Goal: Obtain resource: Download file/media

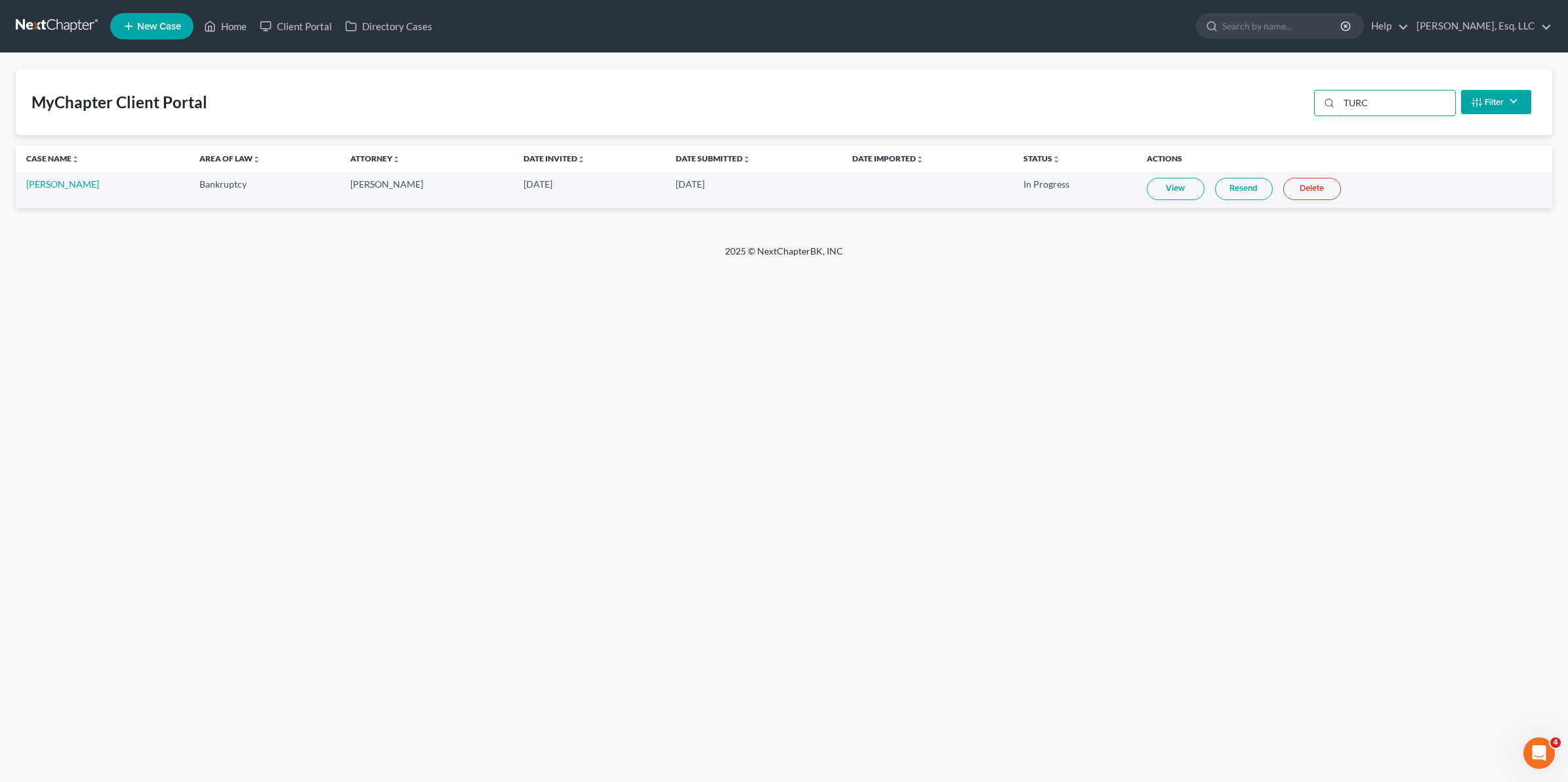
drag, startPoint x: 1396, startPoint y: 100, endPoint x: 1185, endPoint y: 77, distance: 212.2
click at [1185, 77] on div "MyChapter Client Portal TURC Filter Status Filter... Invited In Progress Ready …" at bounding box center [784, 102] width 1537 height 66
type input "[PERSON_NAME]"
click at [1198, 181] on link "View" at bounding box center [1183, 189] width 58 height 22
drag, startPoint x: 1387, startPoint y: 100, endPoint x: 1218, endPoint y: 125, distance: 170.8
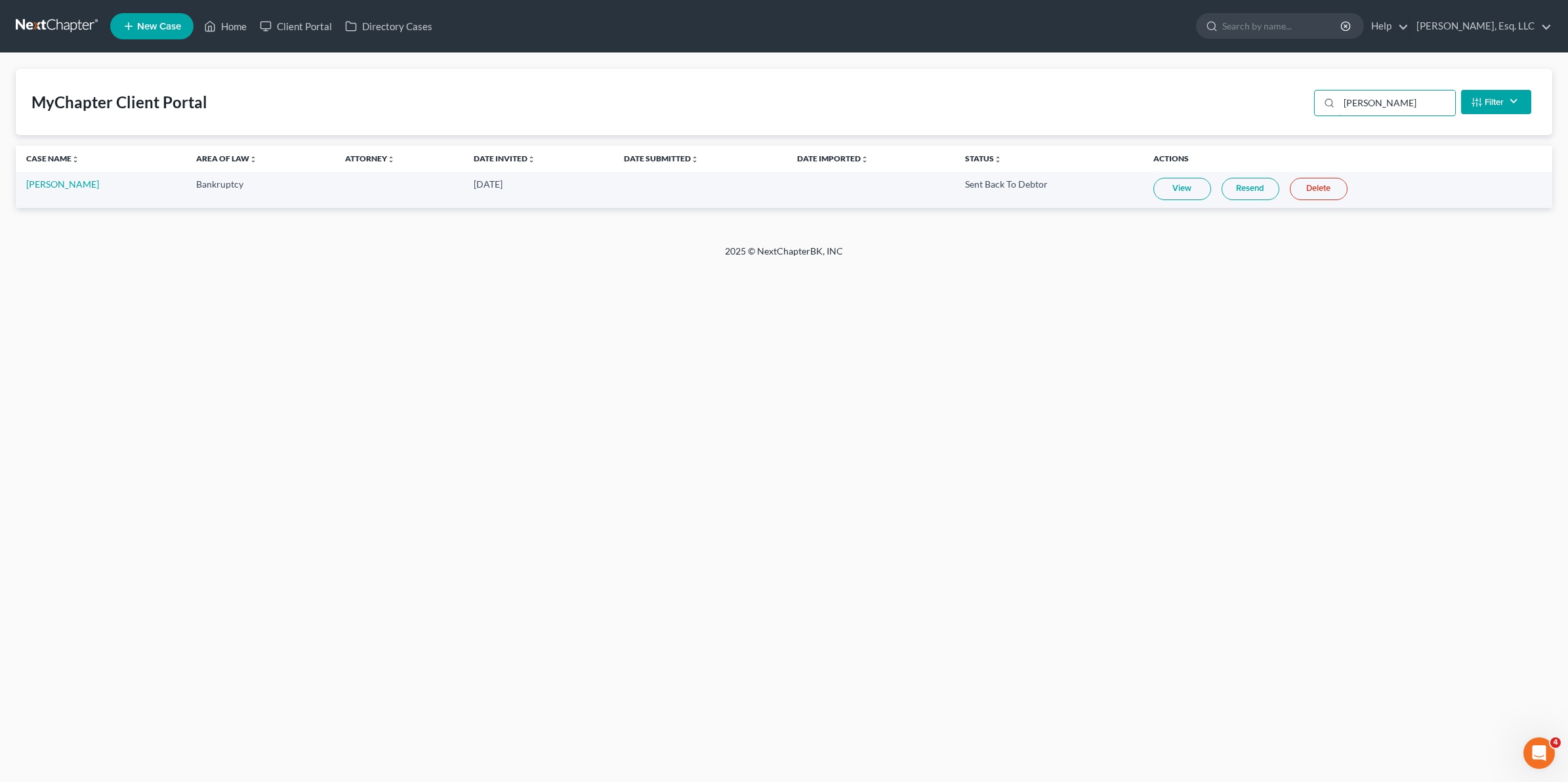
click at [1218, 125] on div "MyChapter Client Portal [PERSON_NAME] Filter Status Filter... Invited In Progre…" at bounding box center [784, 102] width 1537 height 66
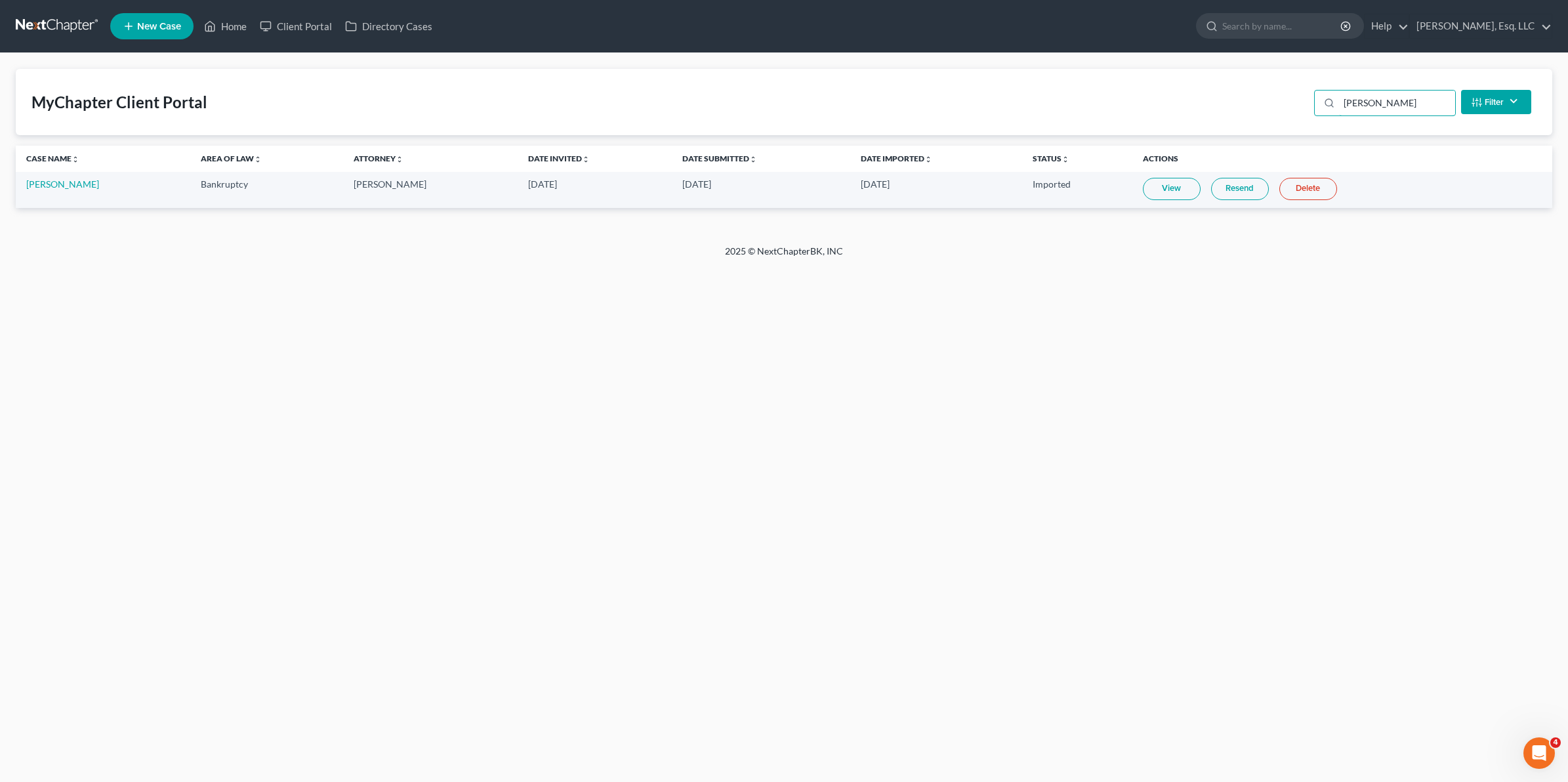
type input "[PERSON_NAME]"
click at [1242, 196] on link "Resend" at bounding box center [1240, 189] width 58 height 22
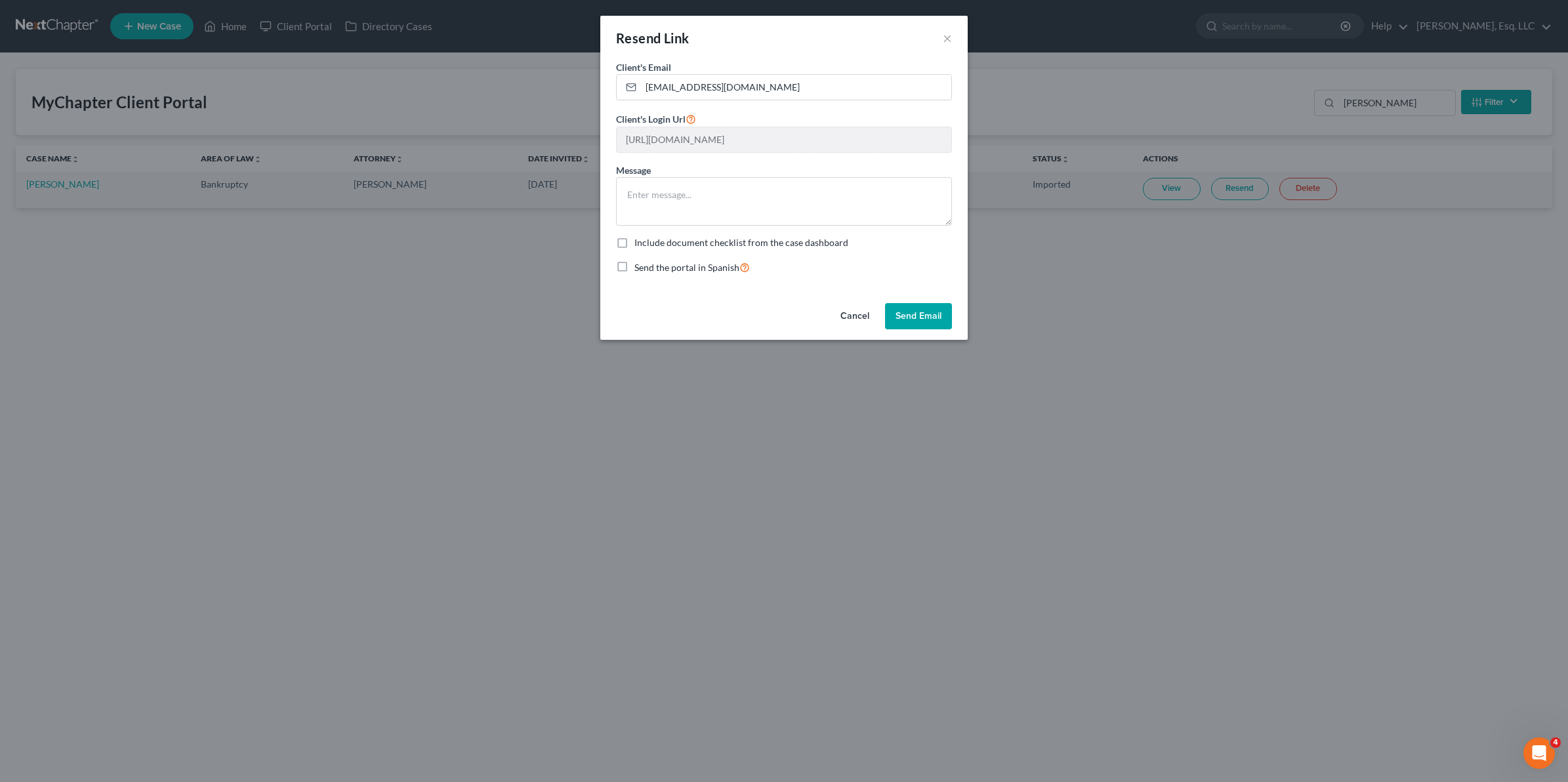
click at [915, 326] on button "Send Email" at bounding box center [919, 316] width 67 height 26
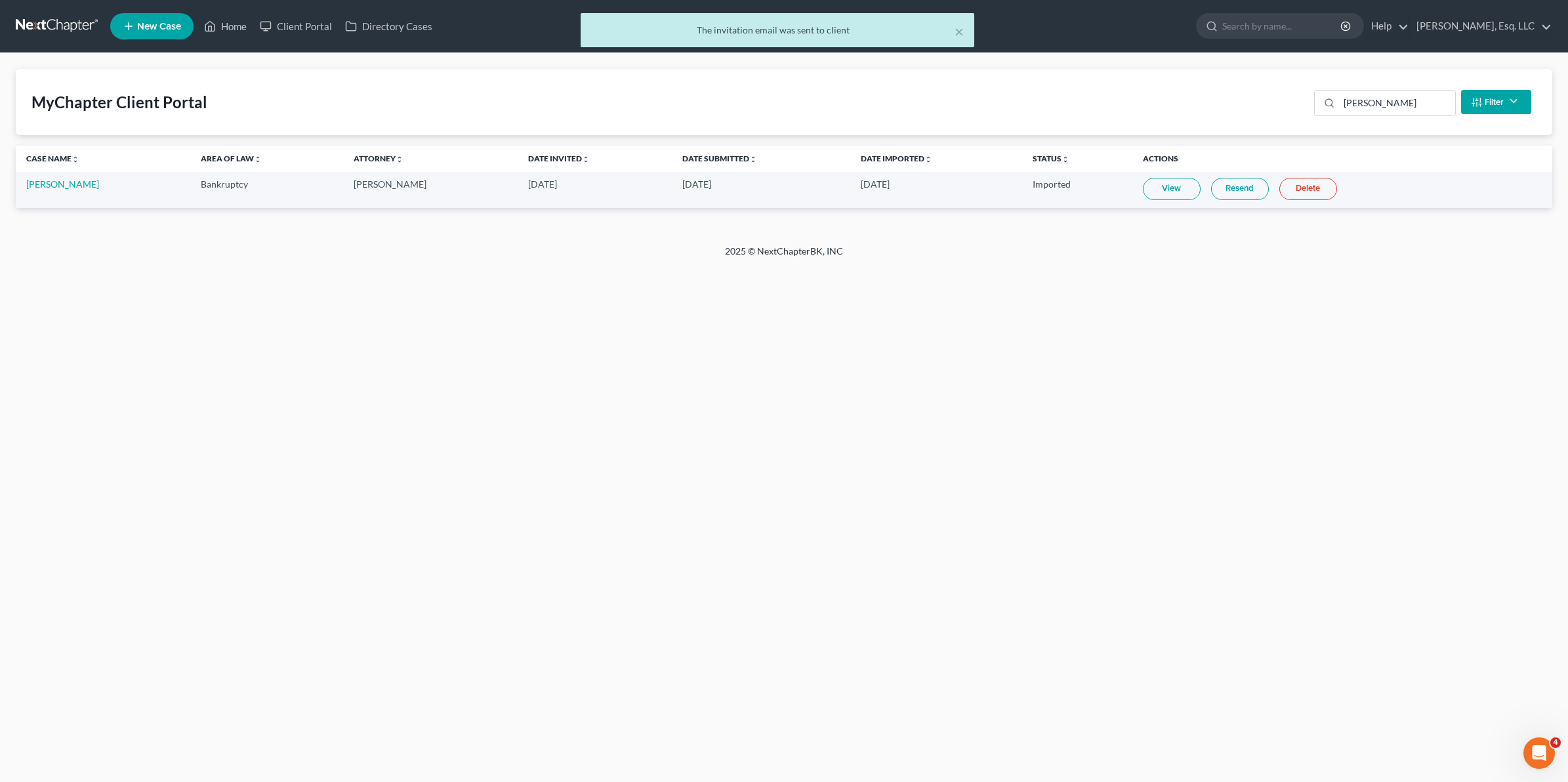
click at [1222, 191] on link "Resend" at bounding box center [1240, 189] width 58 height 22
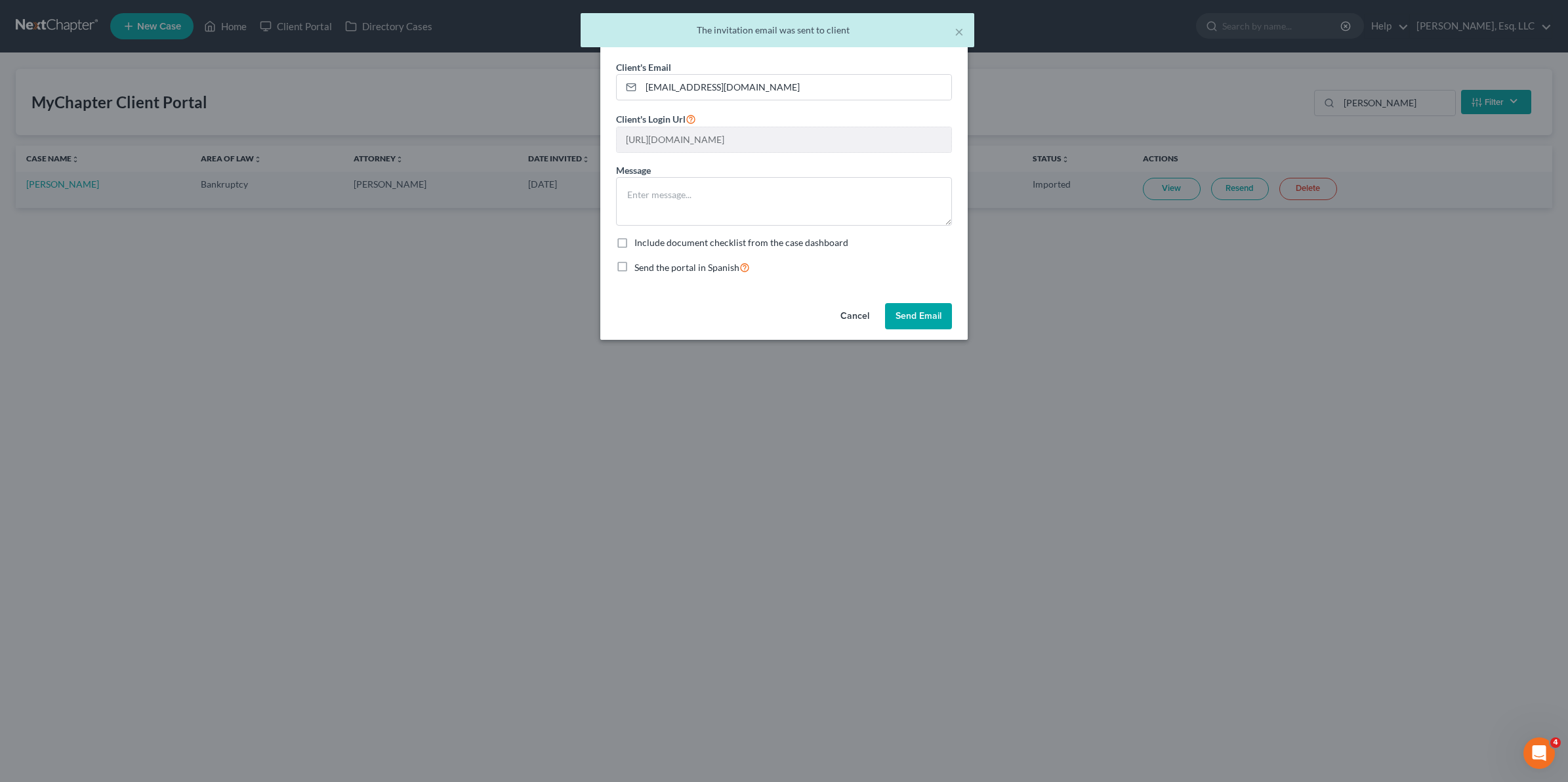
click at [913, 319] on button "Send Email" at bounding box center [919, 316] width 67 height 26
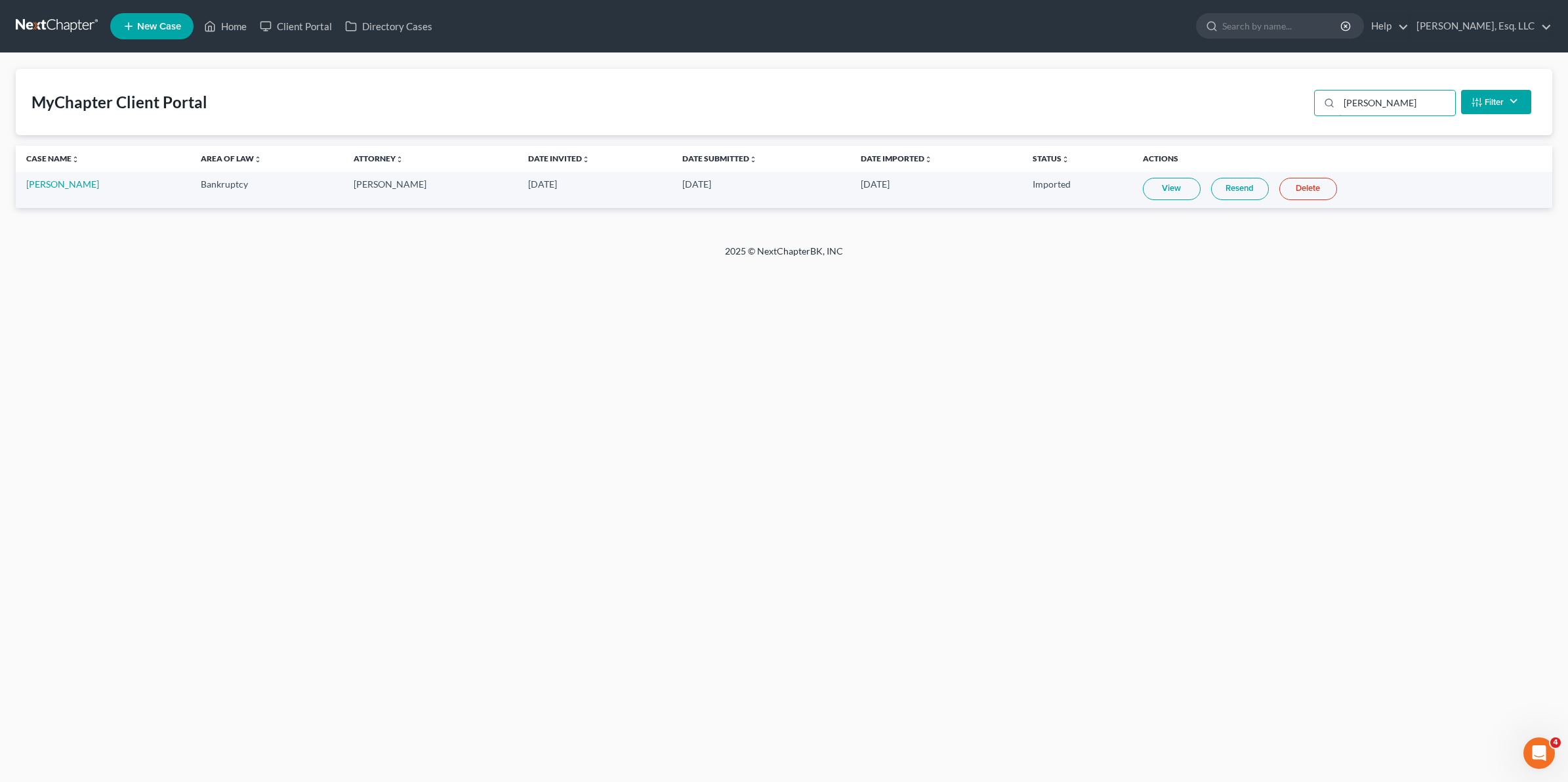
drag, startPoint x: 1172, startPoint y: 117, endPoint x: 1024, endPoint y: 134, distance: 149.0
click at [1024, 134] on div "MyChapter Client Portal [PERSON_NAME] Filter Status Filter... Invited In Progre…" at bounding box center [784, 102] width 1537 height 66
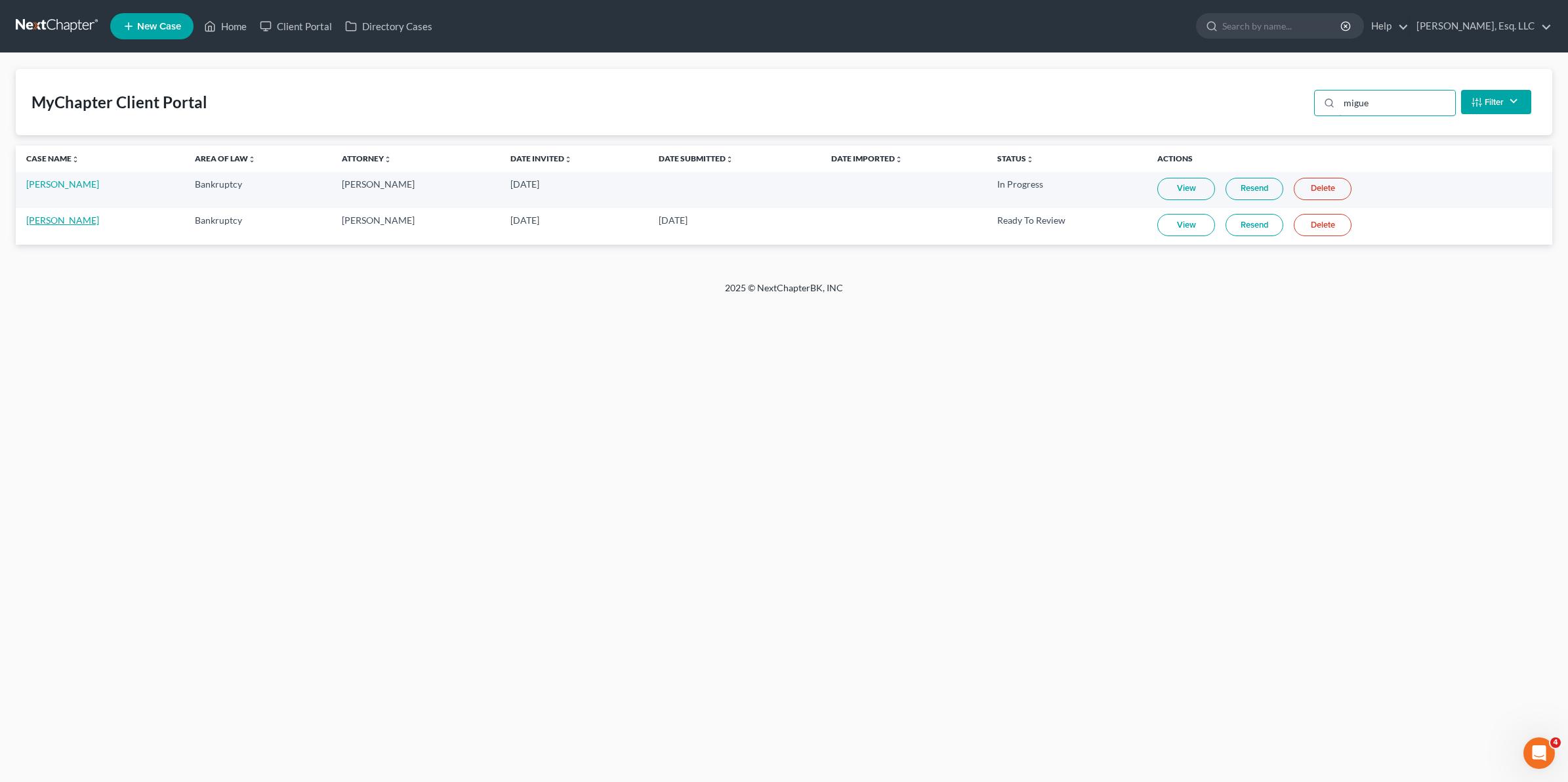
type input "migue"
click at [54, 217] on link "[PERSON_NAME]" at bounding box center [63, 220] width 73 height 11
select select "3"
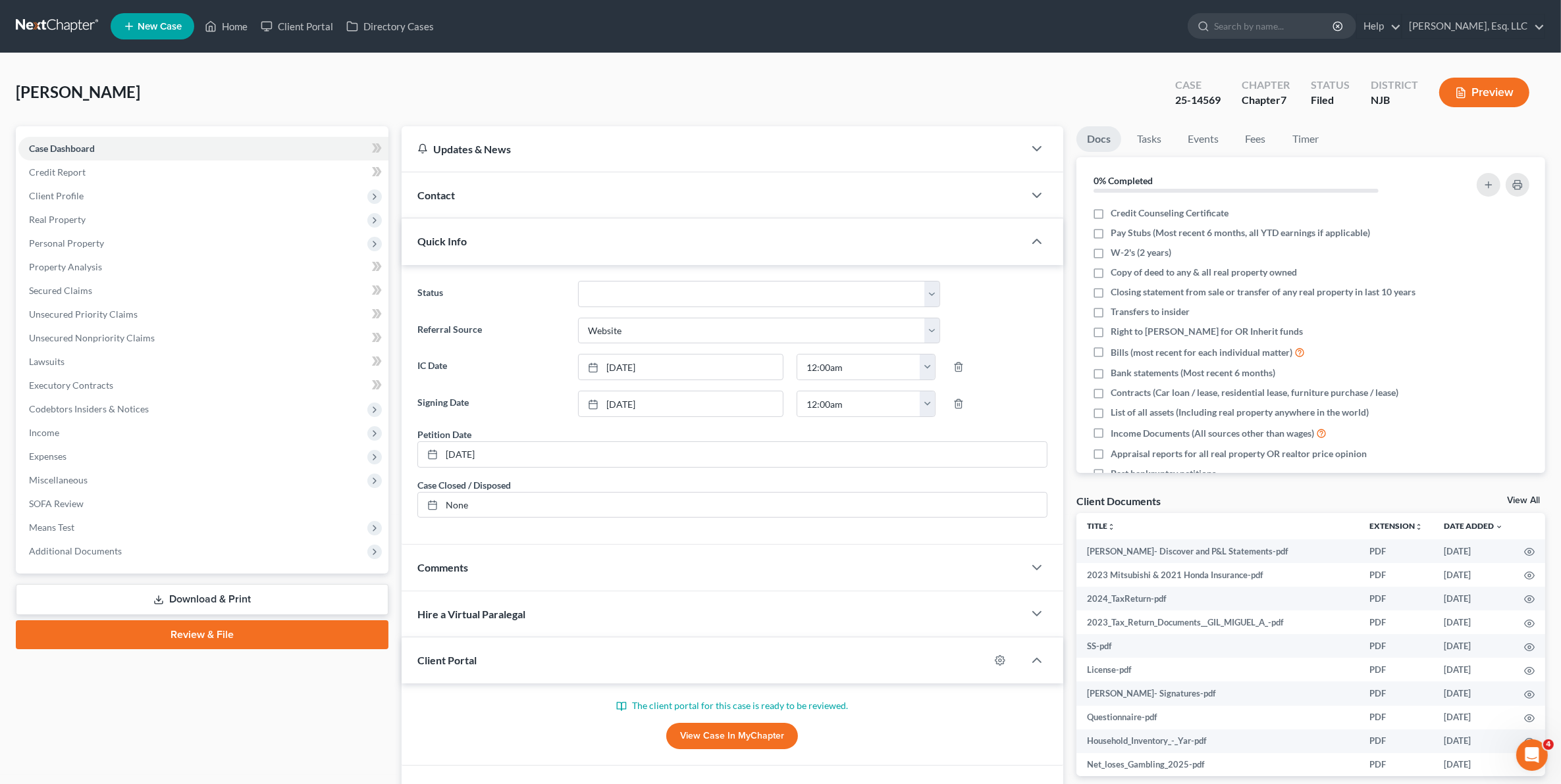
click at [65, 554] on span "Additional Documents" at bounding box center [75, 550] width 93 height 11
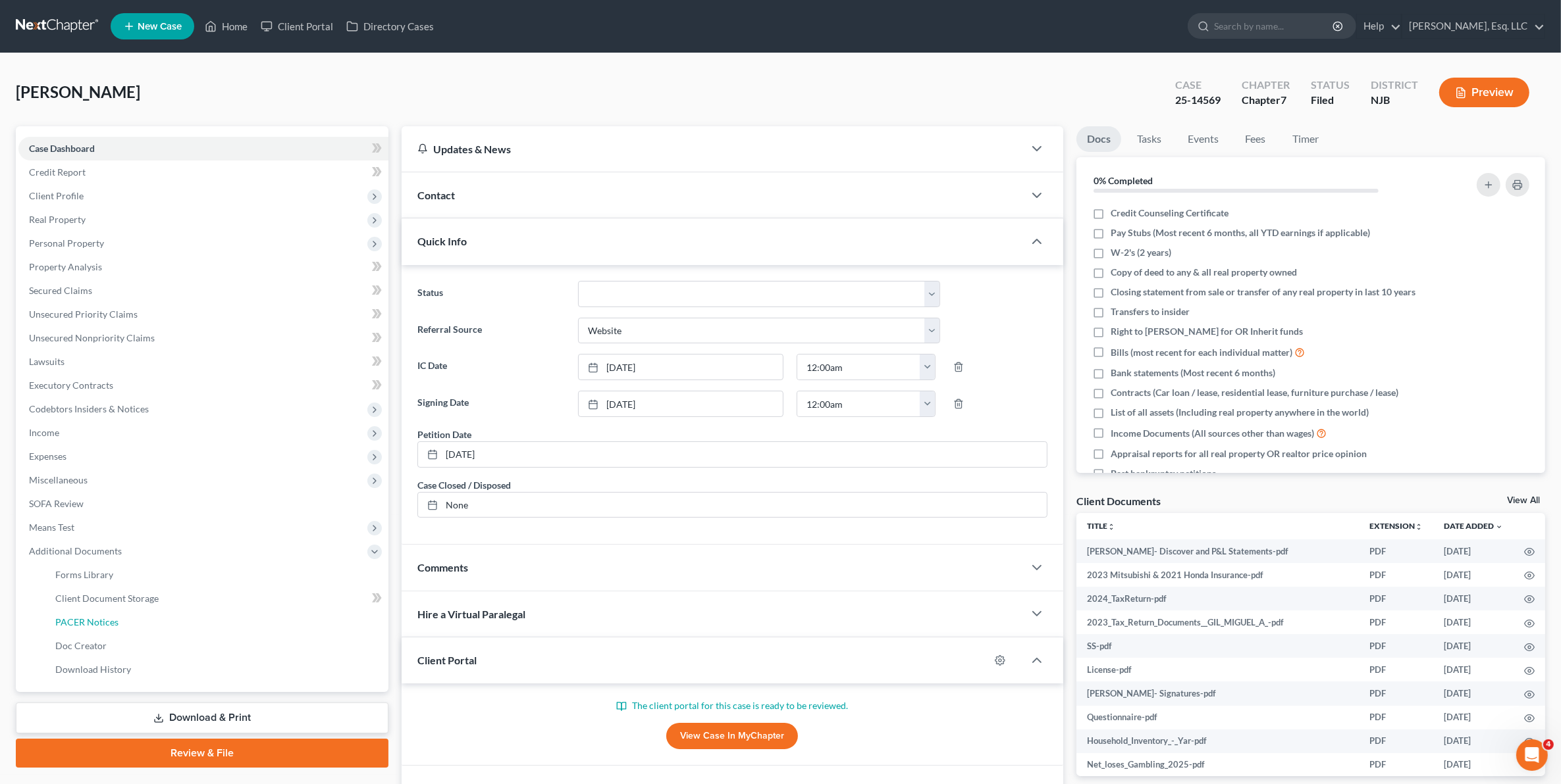
click at [85, 618] on span "PACER Notices" at bounding box center [87, 622] width 63 height 11
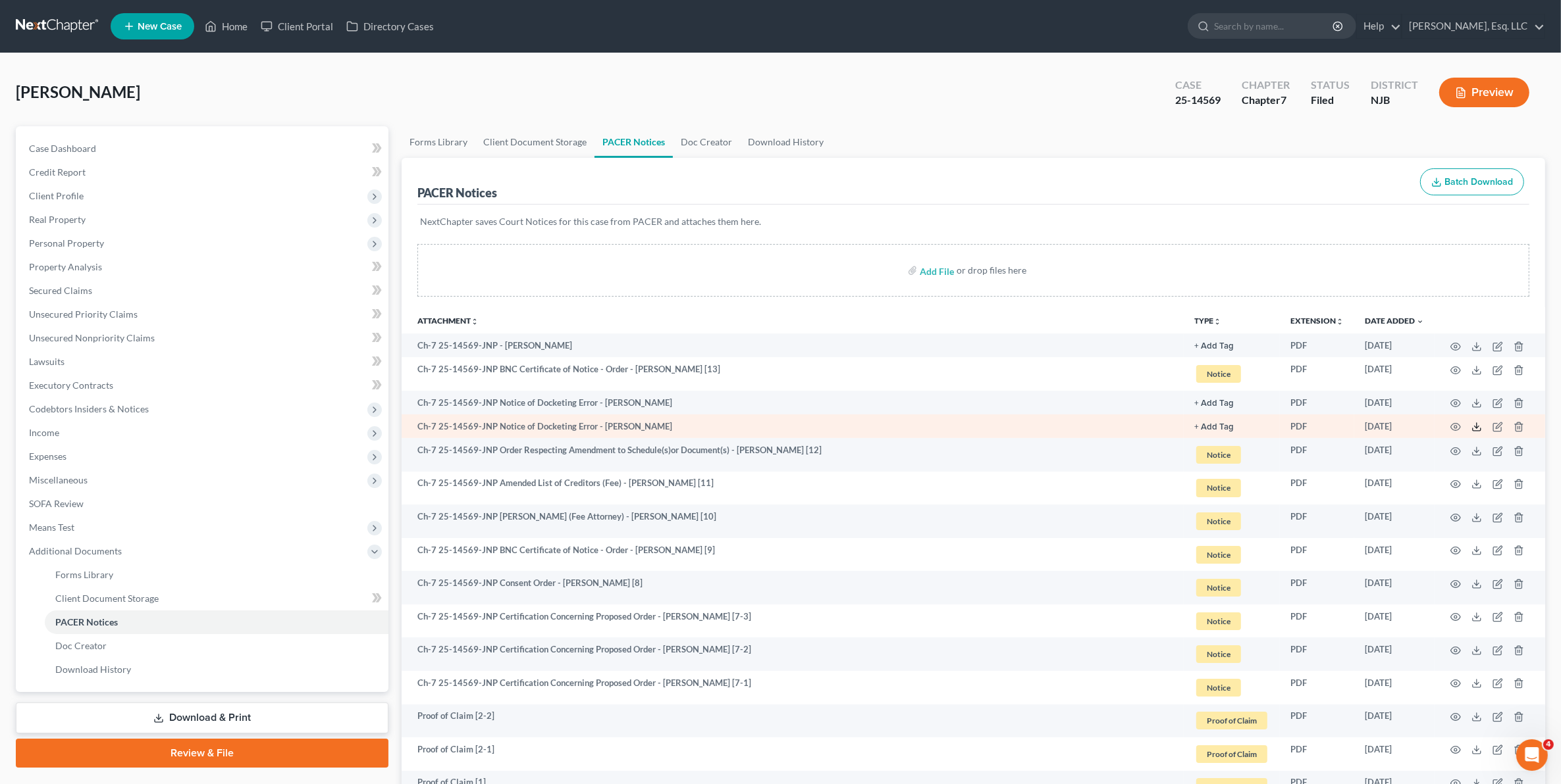
click at [1475, 423] on icon at bounding box center [1477, 427] width 10 height 10
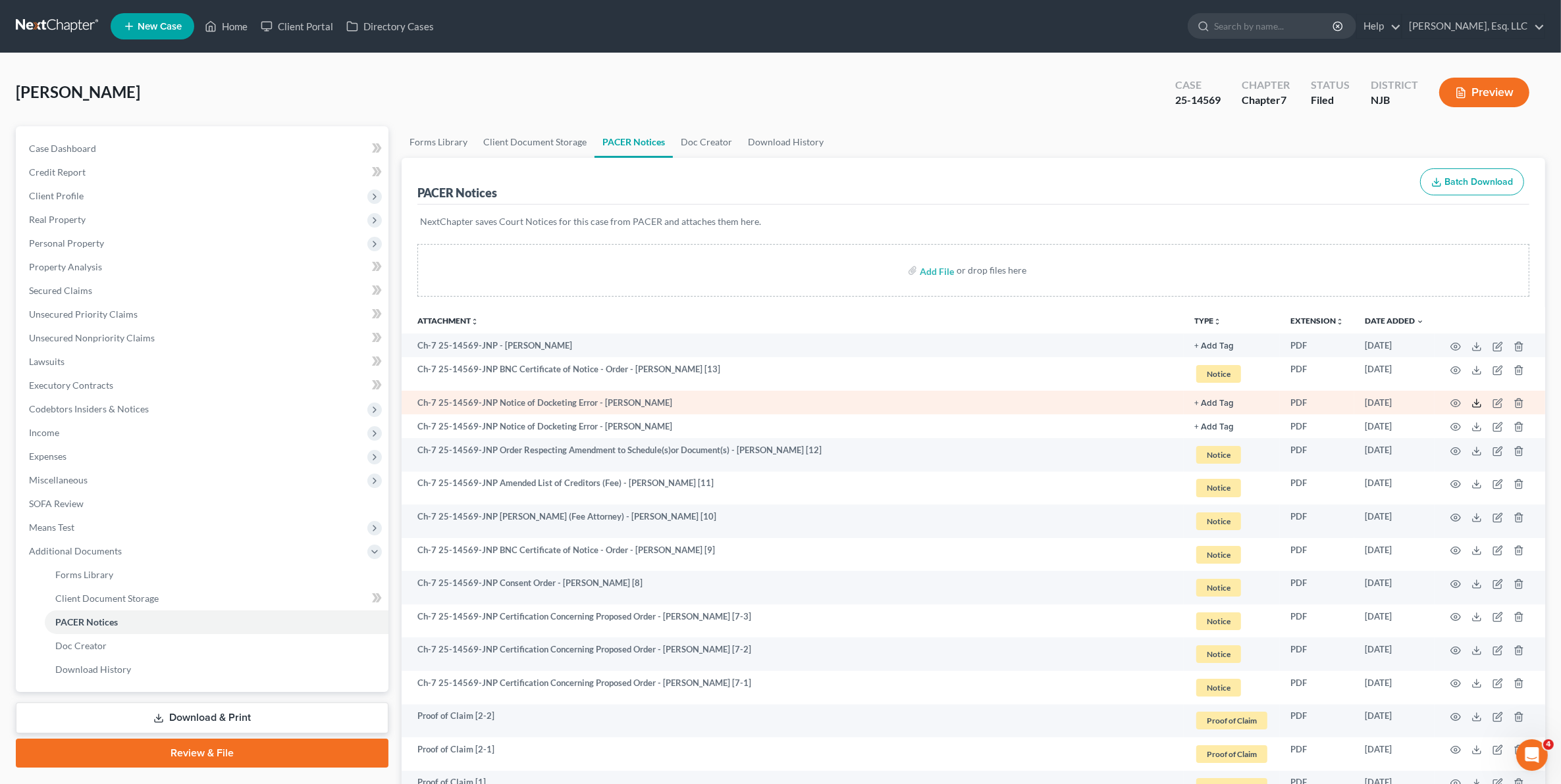
click at [1478, 403] on polyline at bounding box center [1477, 404] width 4 height 2
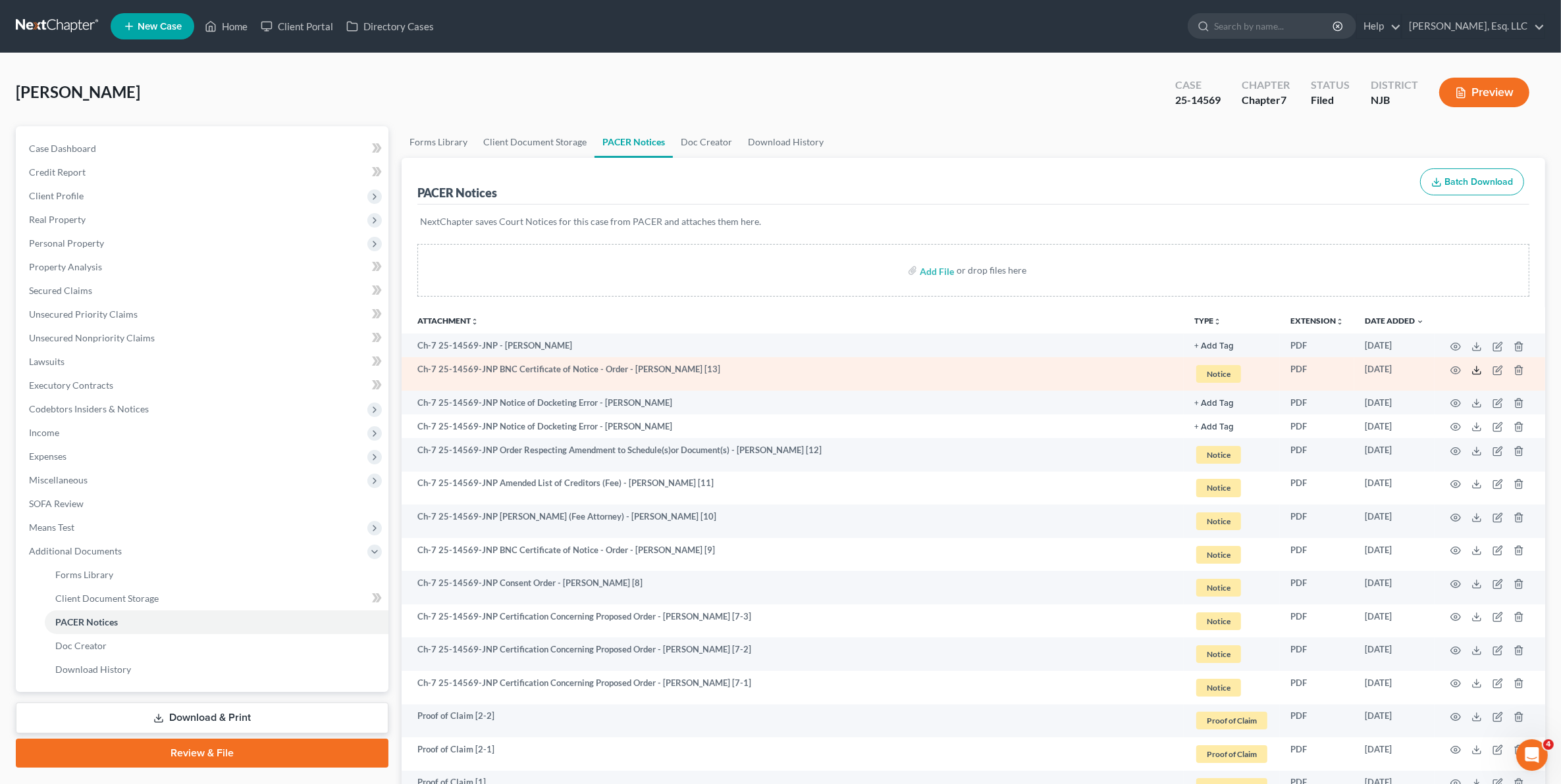
click at [1475, 365] on icon at bounding box center [1477, 370] width 10 height 10
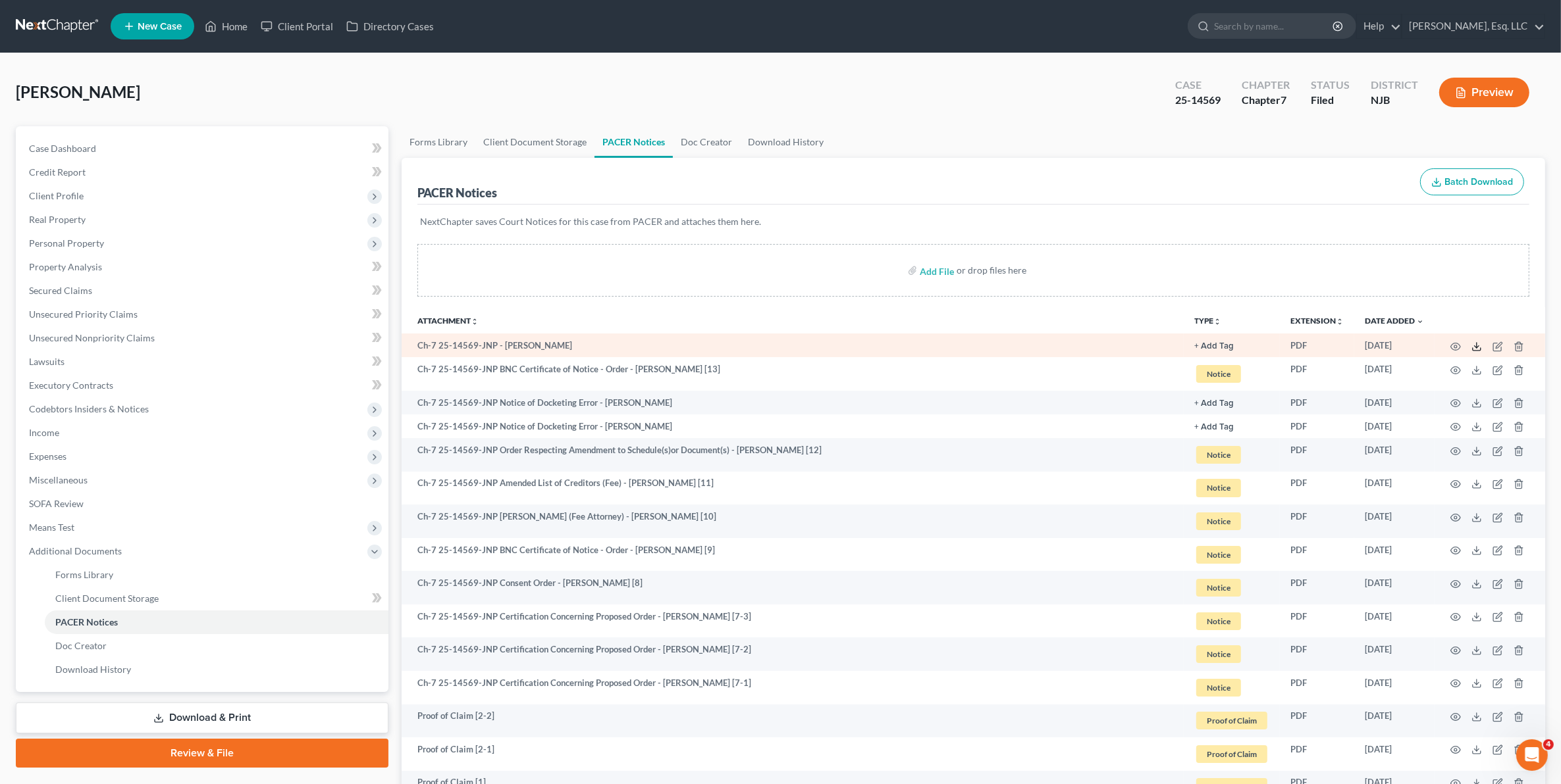
click at [1475, 346] on icon at bounding box center [1477, 346] width 10 height 10
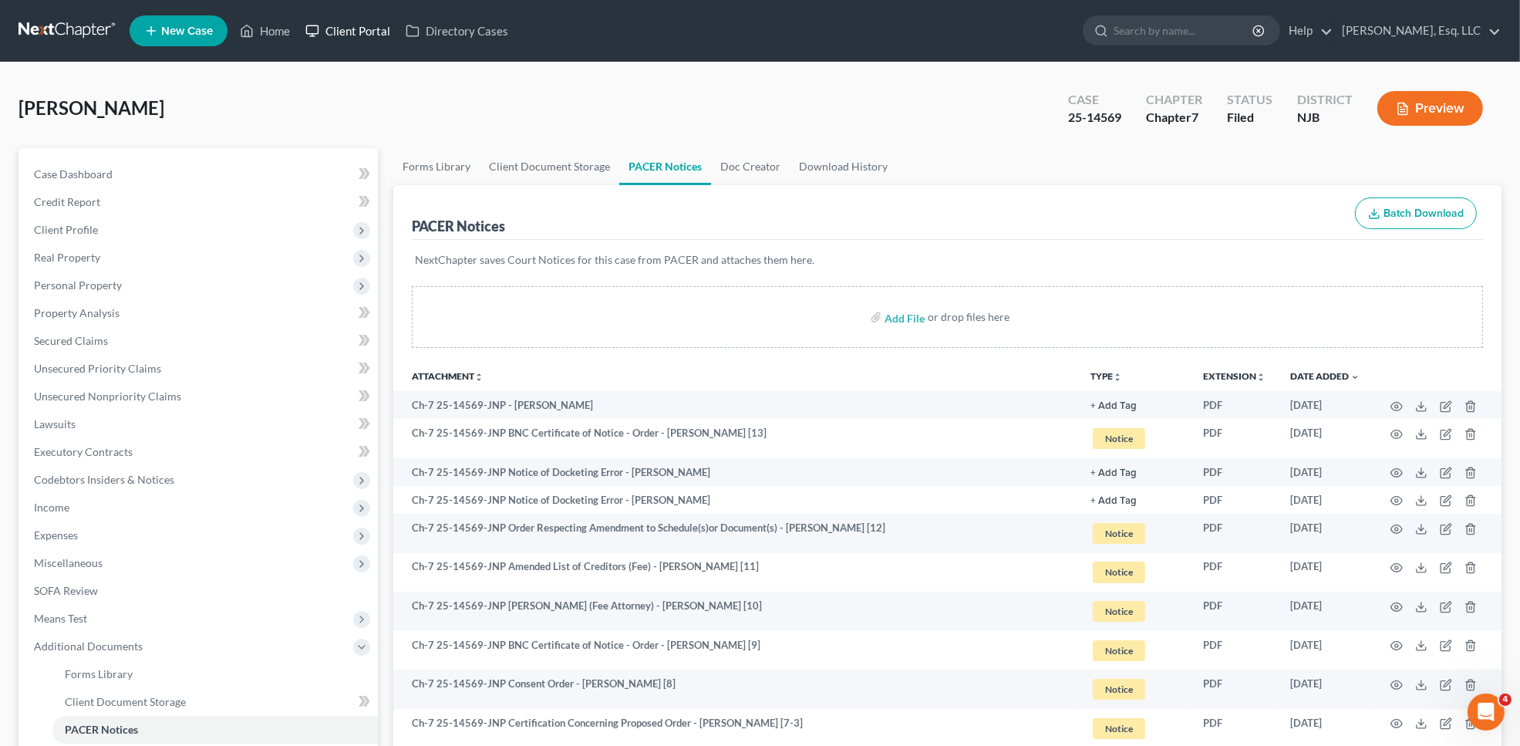
click at [359, 23] on link "Client Portal" at bounding box center [348, 31] width 100 height 28
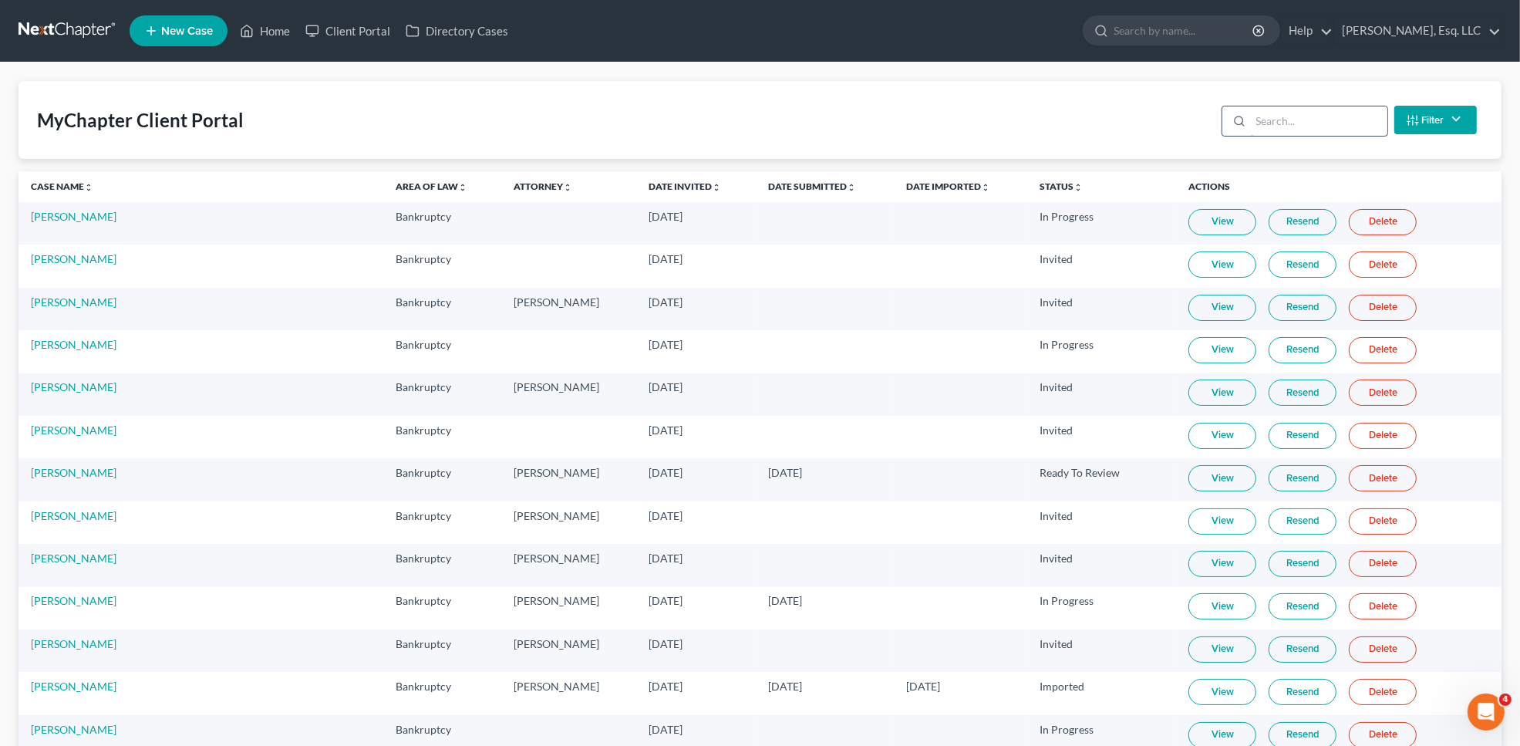
click at [1312, 125] on input "search" at bounding box center [1319, 120] width 137 height 29
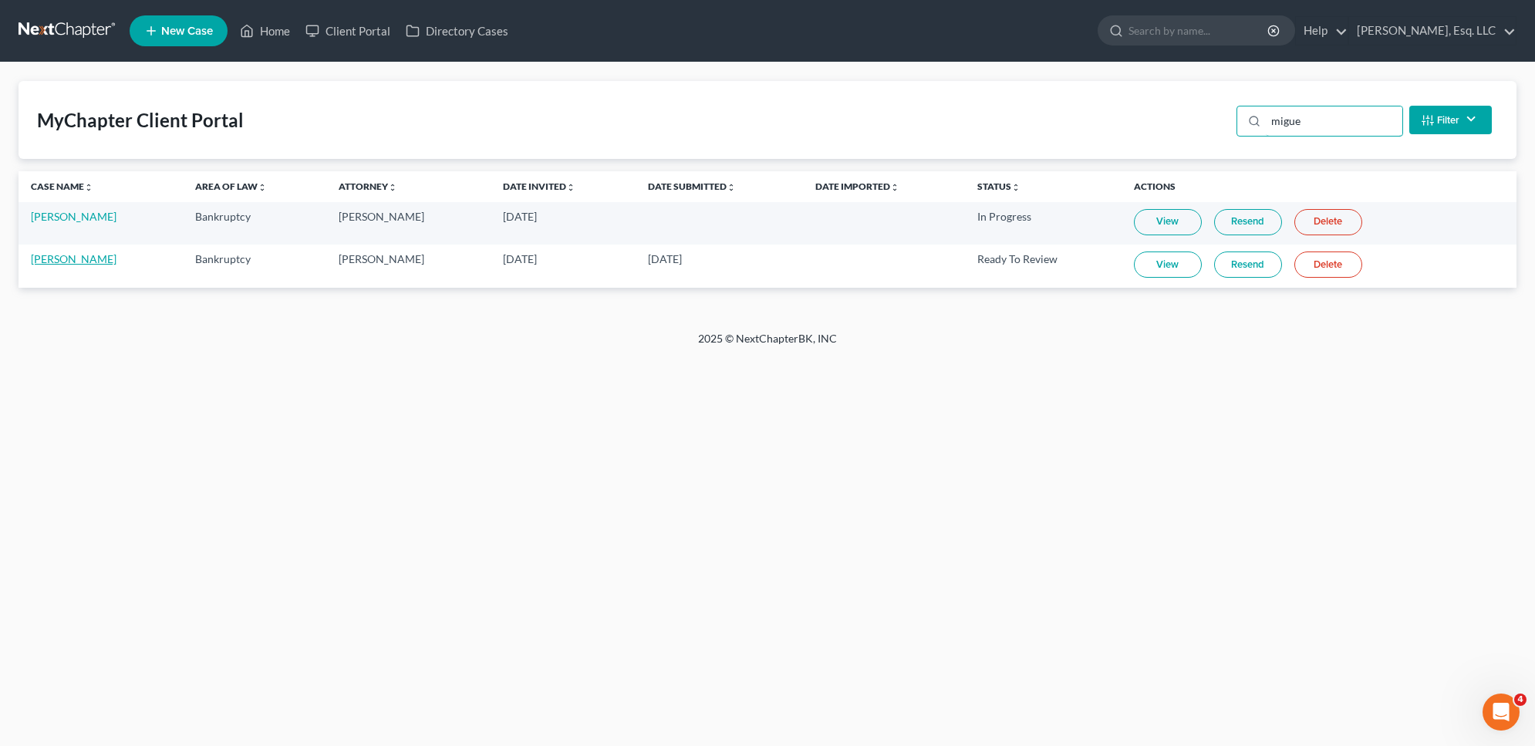
type input "migue"
drag, startPoint x: 71, startPoint y: 255, endPoint x: 155, endPoint y: 291, distance: 91.3
click at [70, 255] on link "[PERSON_NAME]" at bounding box center [74, 258] width 86 height 13
select select "3"
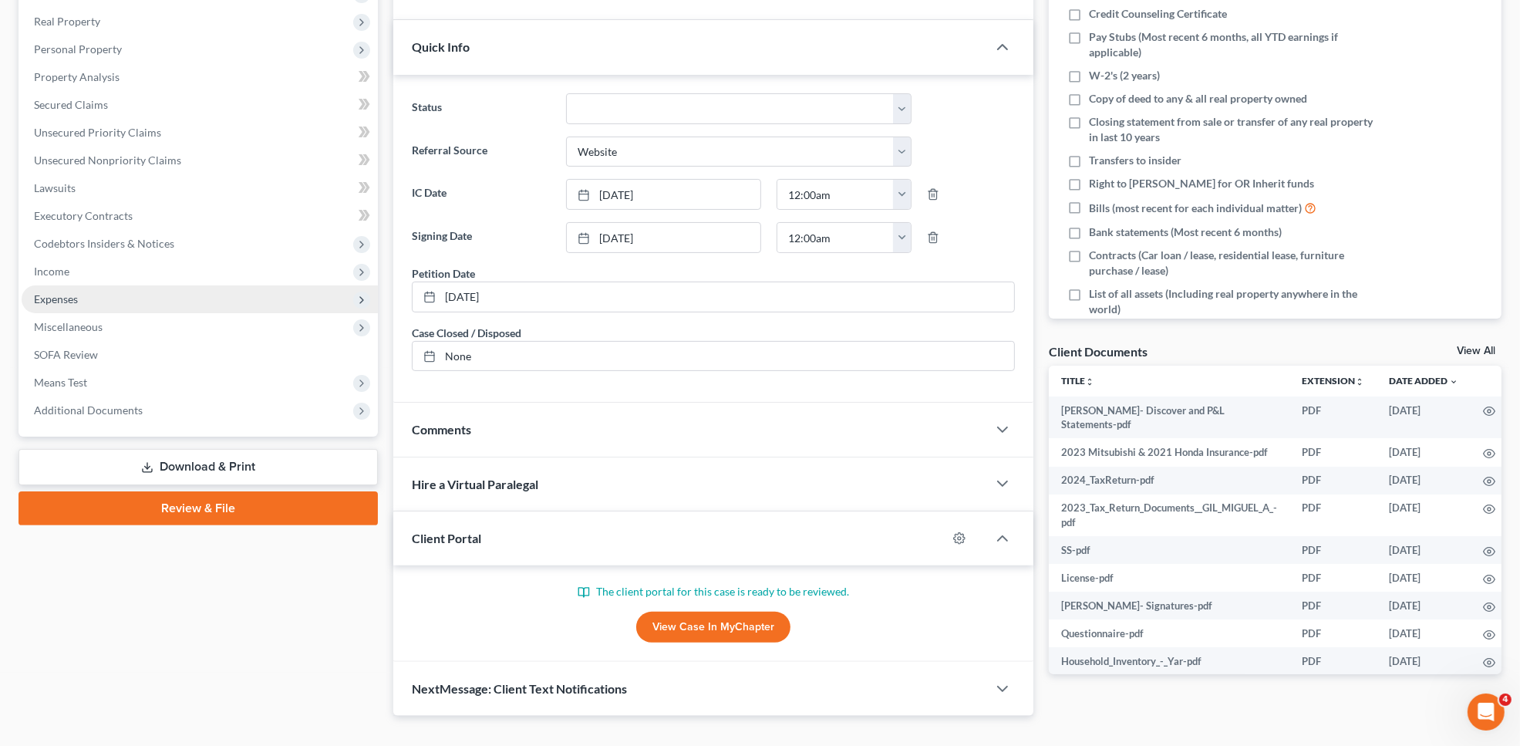
scroll to position [267, 0]
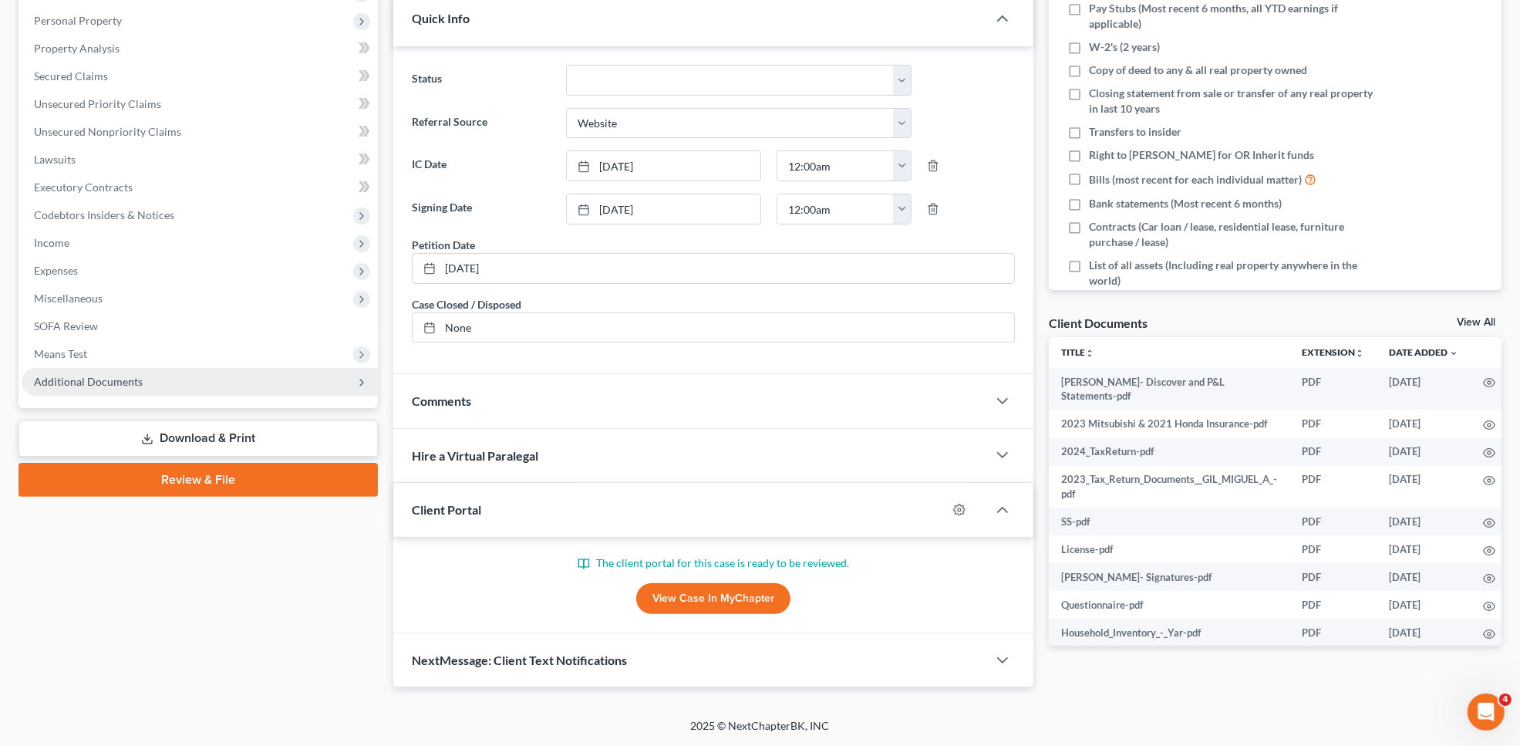
click at [128, 369] on span "Additional Documents" at bounding box center [200, 382] width 356 height 28
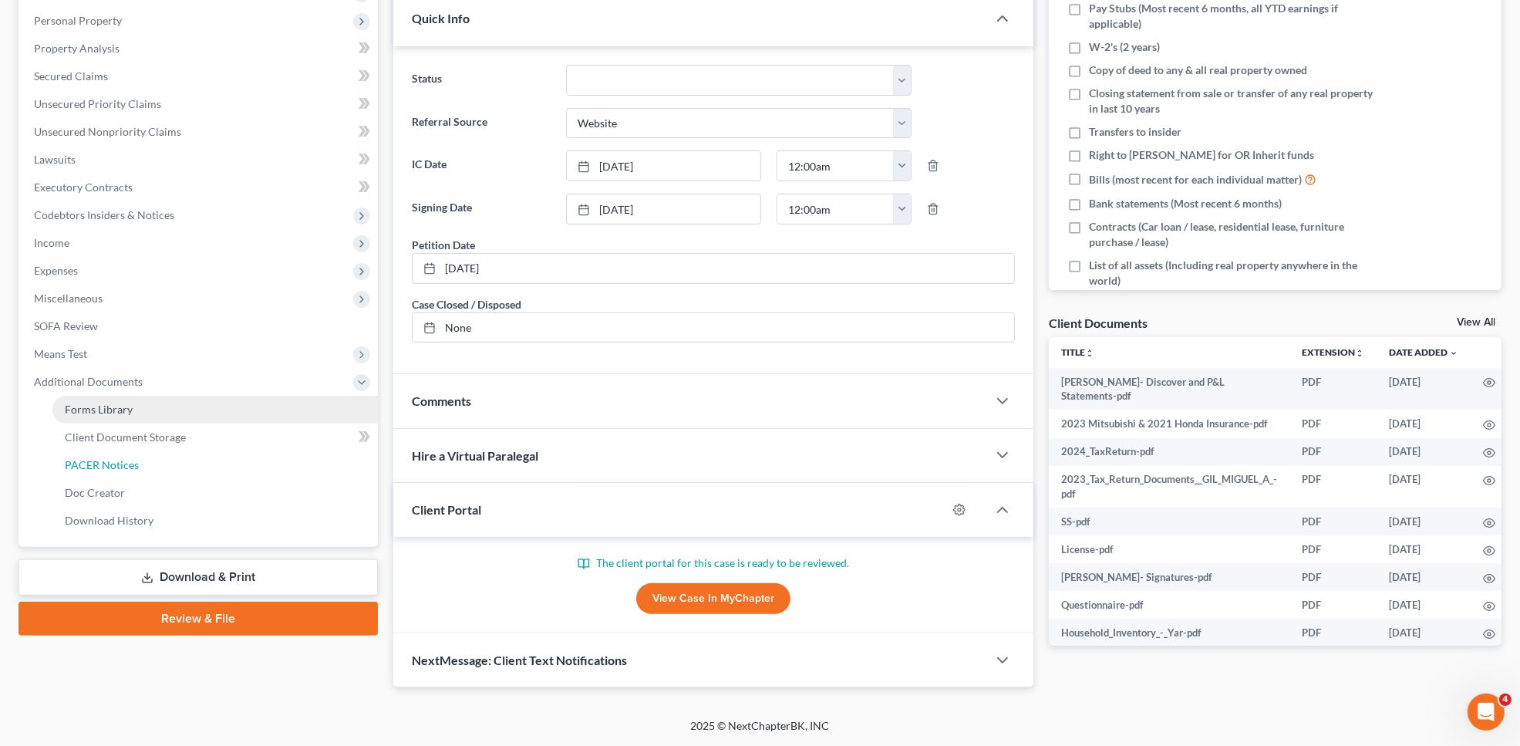
click at [140, 451] on link "PACER Notices" at bounding box center [215, 465] width 326 height 28
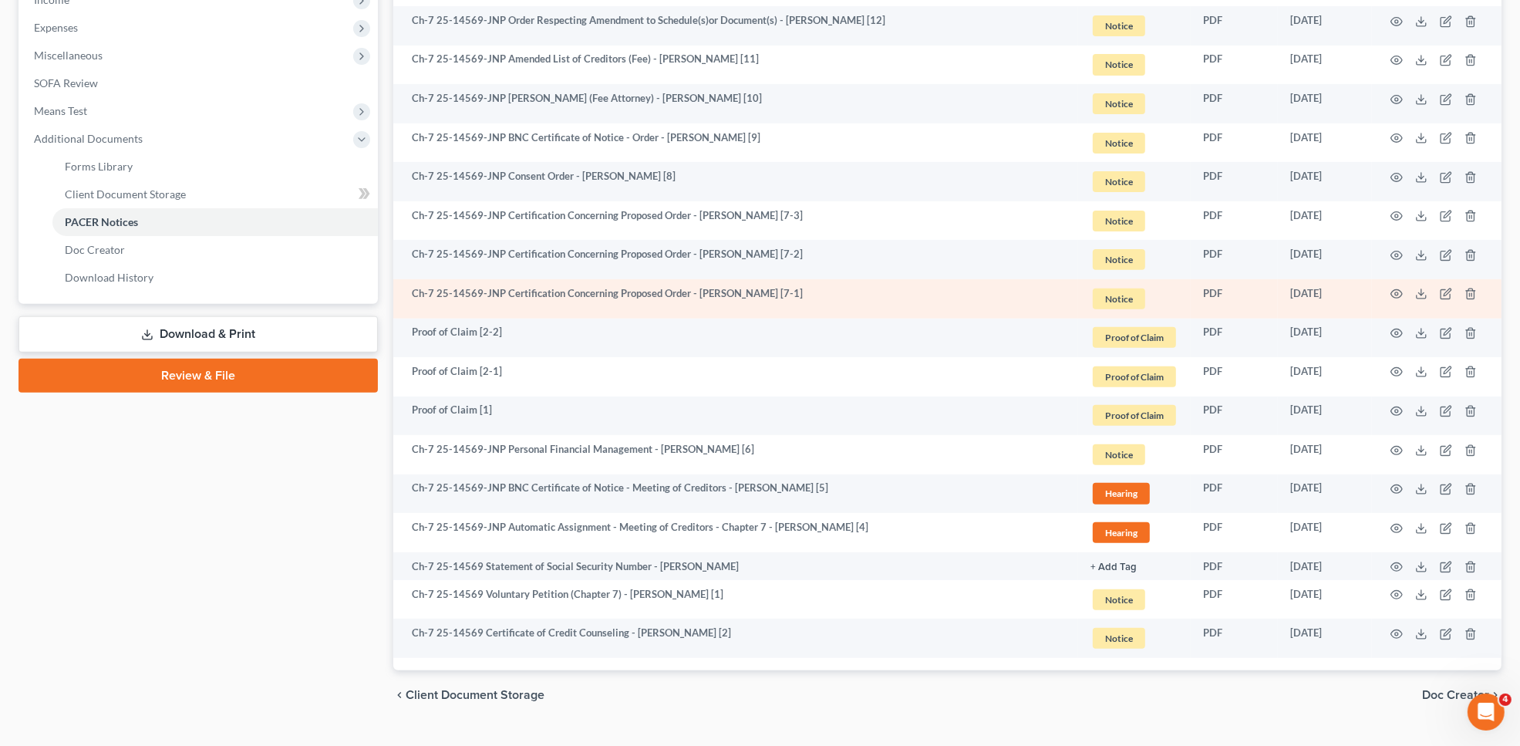
scroll to position [538, 0]
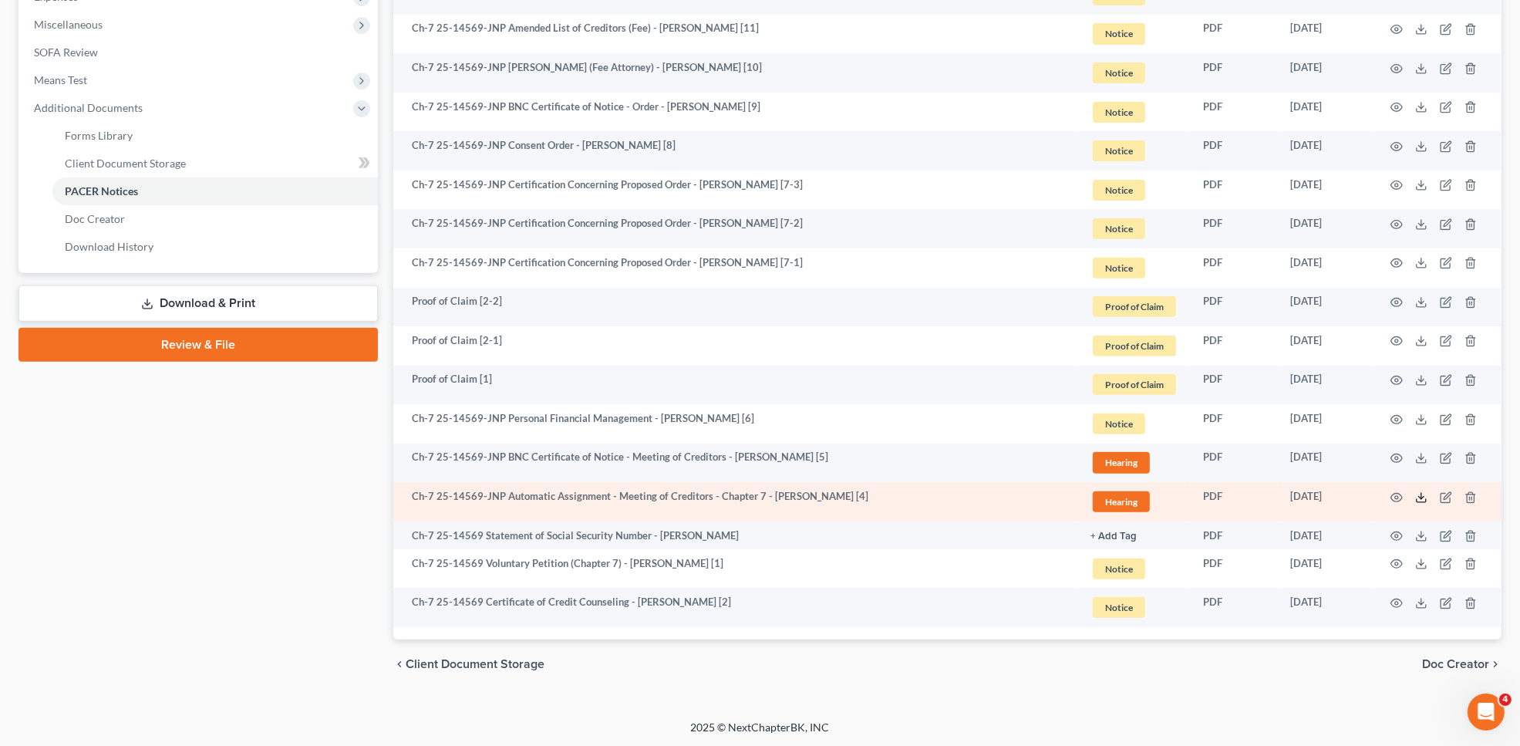
click at [1420, 498] on icon at bounding box center [1421, 497] width 12 height 12
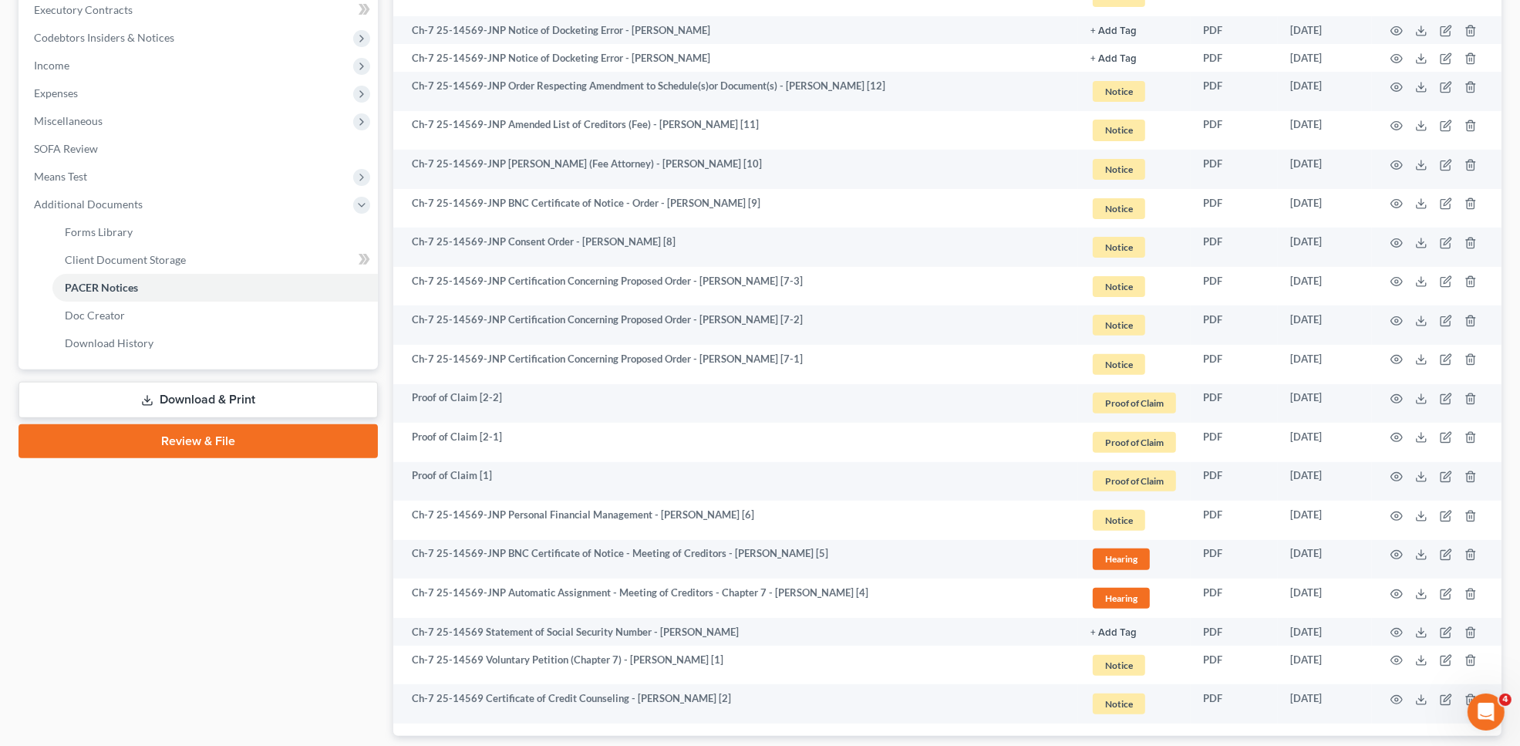
click at [355, 401] on link "Download & Print" at bounding box center [198, 400] width 359 height 36
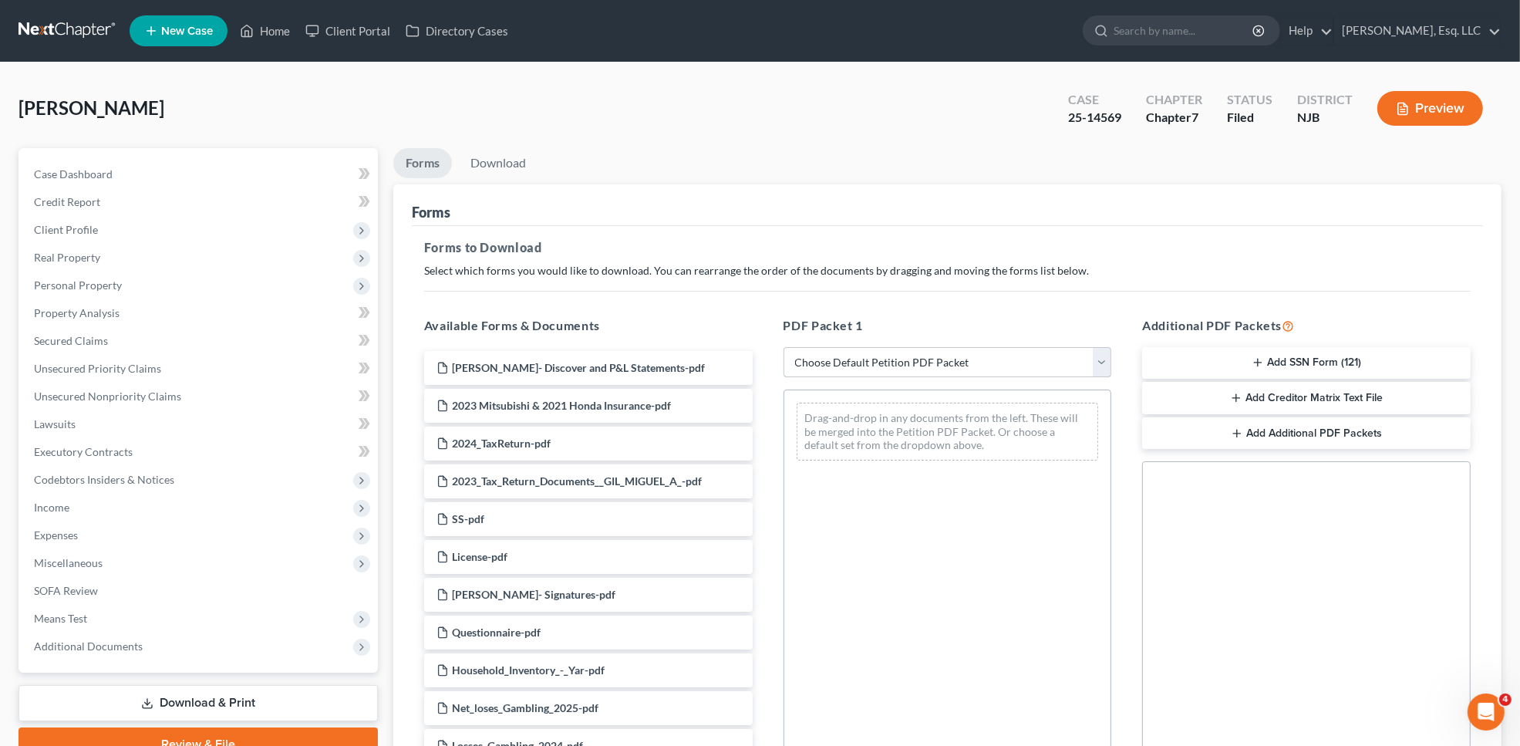
drag, startPoint x: 897, startPoint y: 352, endPoint x: 901, endPoint y: 379, distance: 26.5
click at [896, 352] on select "Choose Default Petition PDF Packet Complete Bankruptcy Petition (all forms and …" at bounding box center [948, 362] width 329 height 31
select select "0"
click at [784, 347] on select "Choose Default Petition PDF Packet Complete Bankruptcy Petition (all forms and …" at bounding box center [948, 362] width 329 height 31
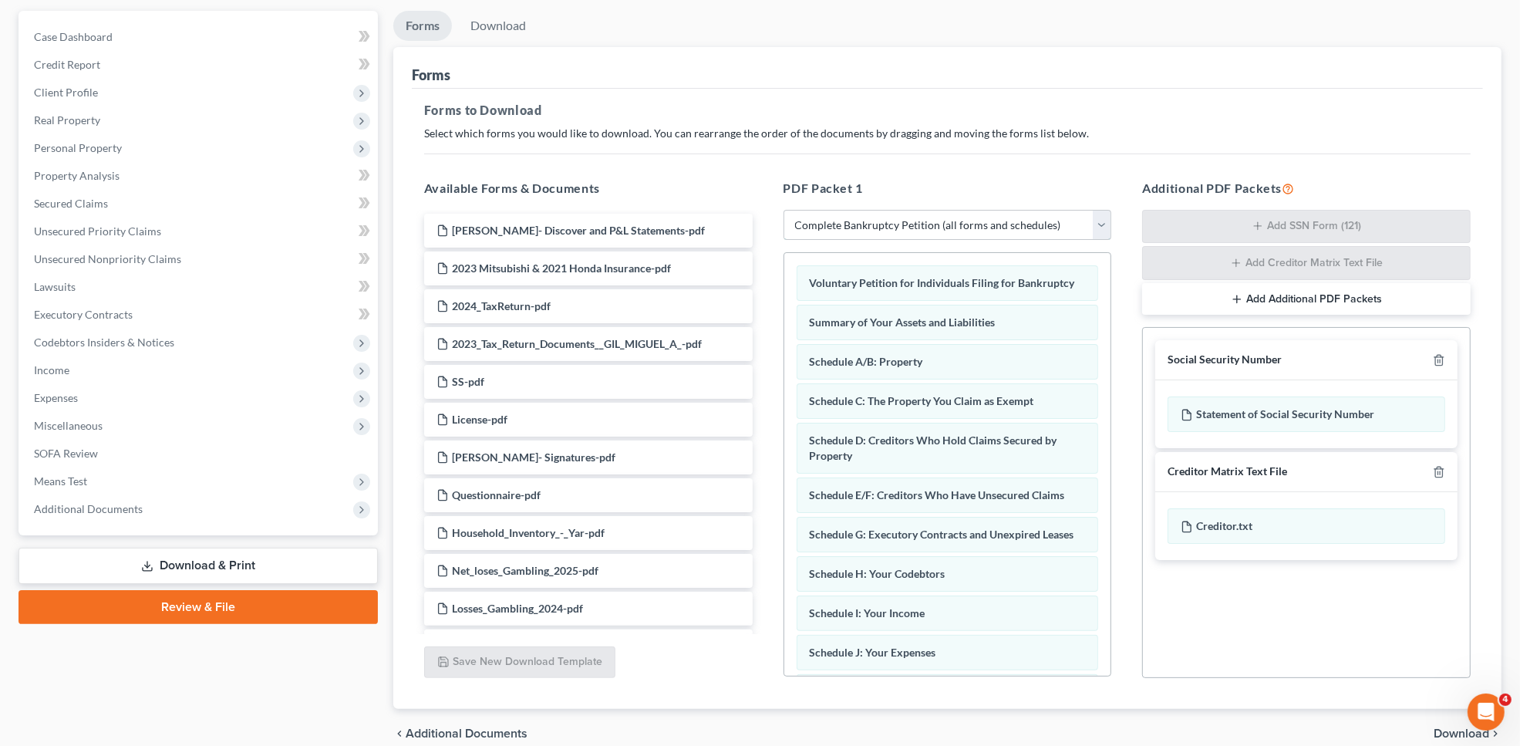
scroll to position [208, 0]
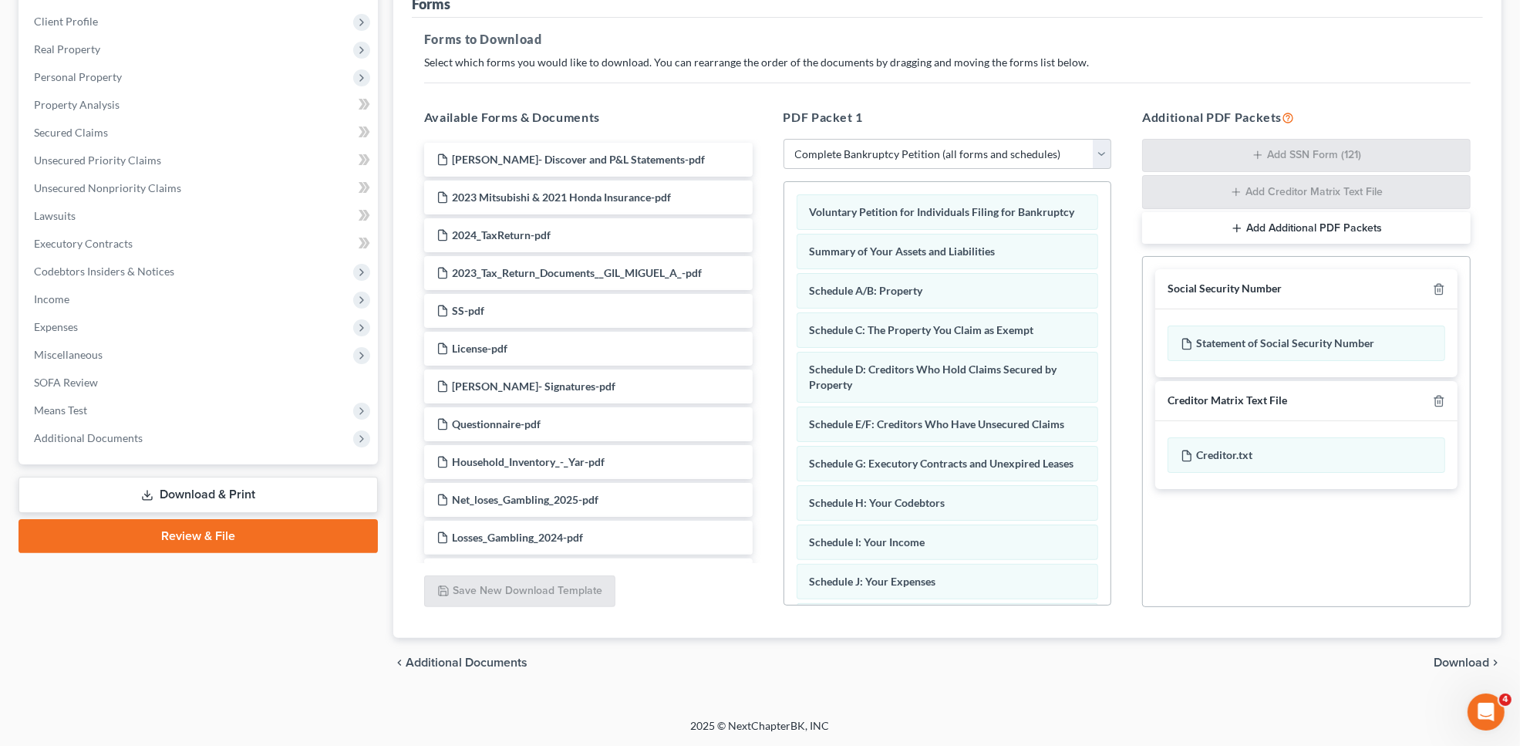
click at [1444, 656] on span "Download" at bounding box center [1462, 662] width 56 height 12
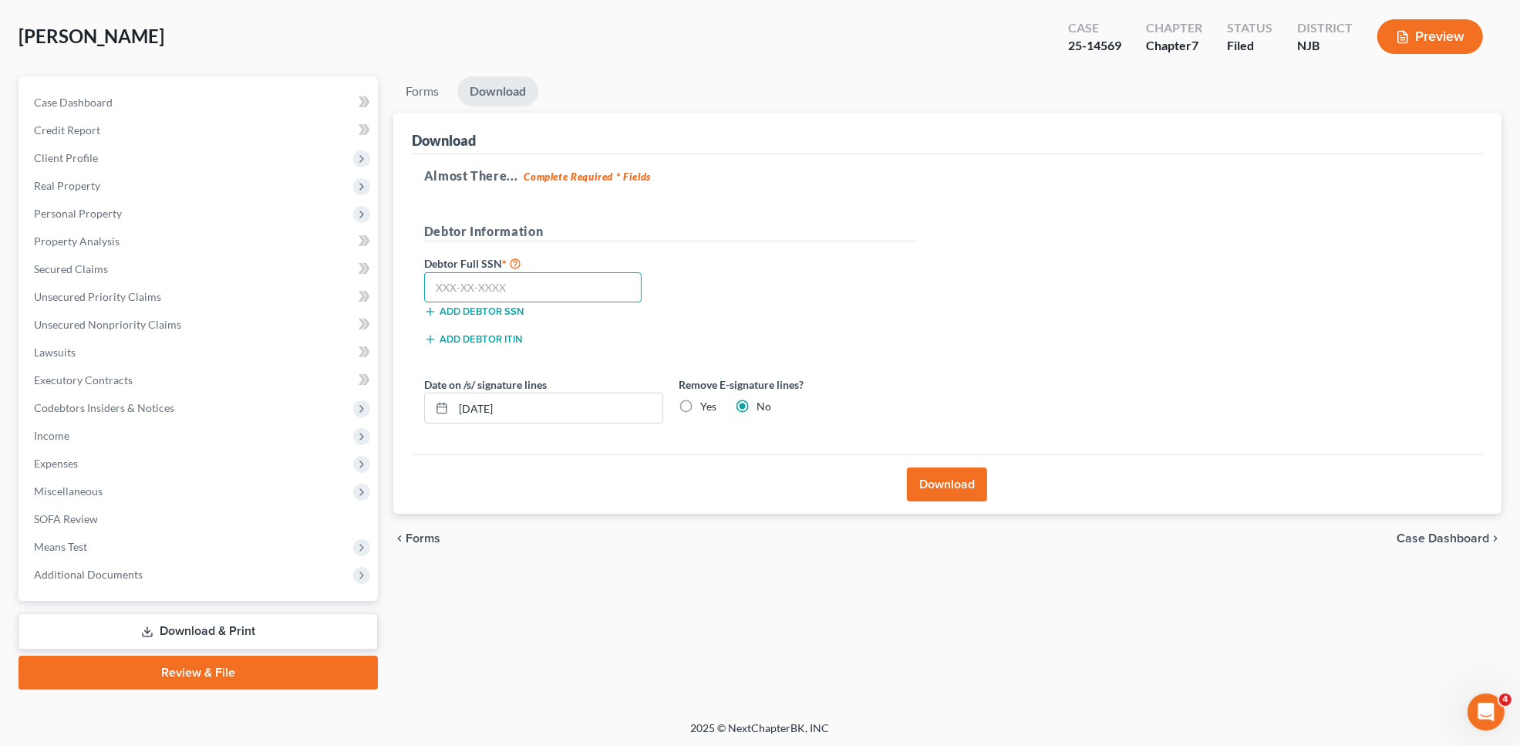
click at [534, 283] on input "text" at bounding box center [533, 287] width 218 height 31
type input "124-87-4917"
click at [700, 406] on label "Yes" at bounding box center [708, 406] width 16 height 15
click at [707, 406] on input "Yes" at bounding box center [712, 404] width 10 height 10
radio input "true"
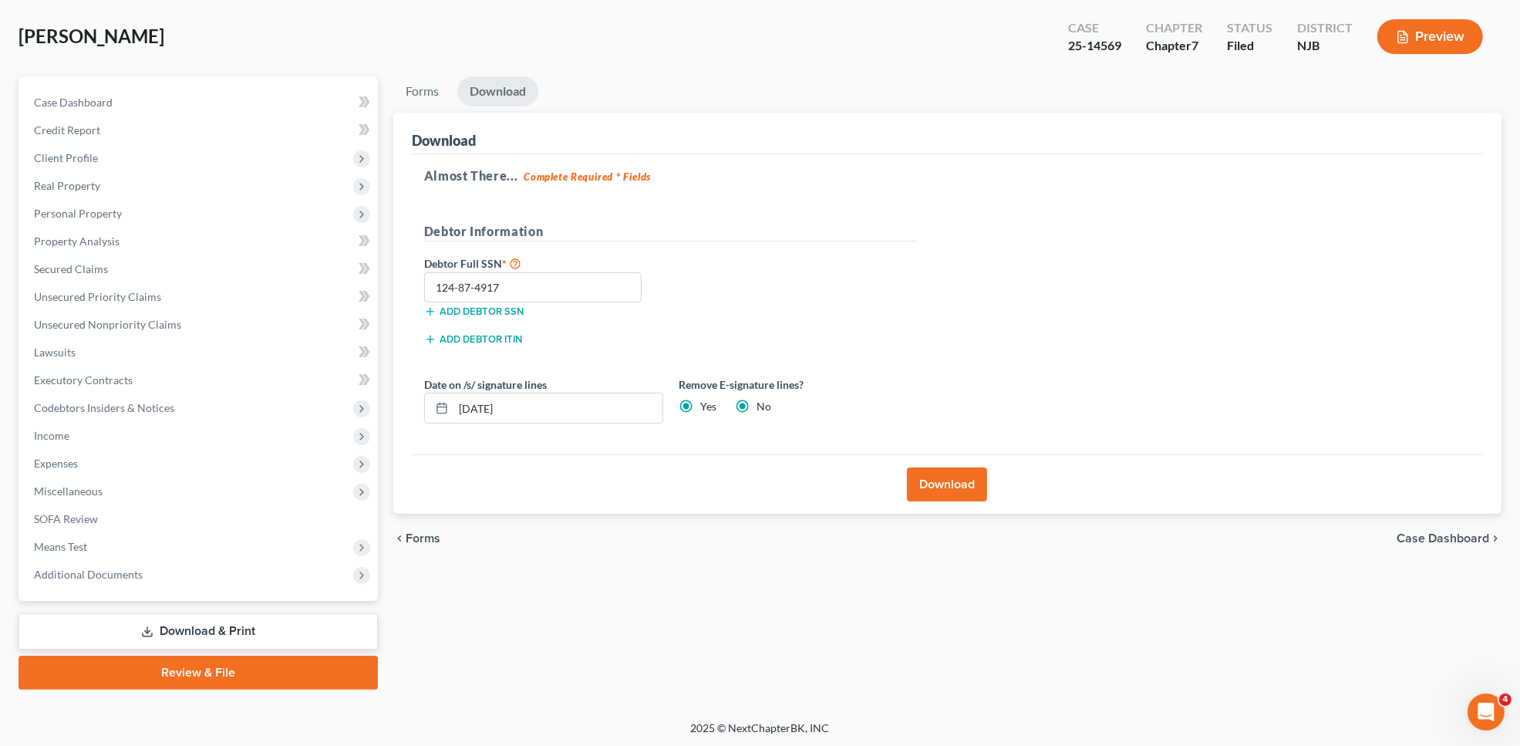
radio input "false"
click at [915, 494] on button "Download" at bounding box center [947, 484] width 80 height 34
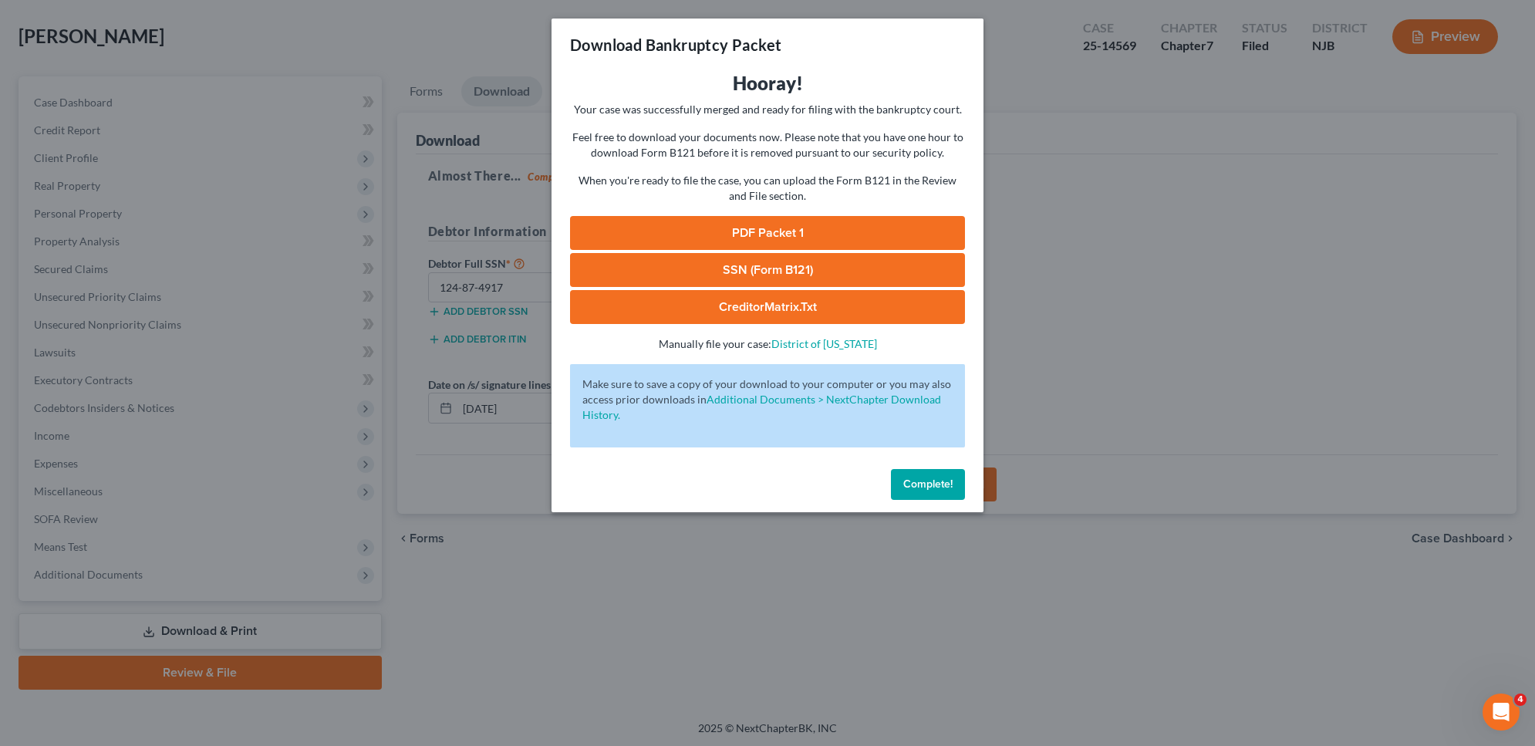
click at [734, 298] on link "CreditorMatrix.txt" at bounding box center [767, 307] width 395 height 34
drag, startPoint x: 946, startPoint y: 467, endPoint x: 939, endPoint y: 482, distance: 16.6
click at [946, 467] on div "Complete!" at bounding box center [768, 487] width 432 height 49
click at [893, 479] on button "Complete!" at bounding box center [928, 484] width 74 height 31
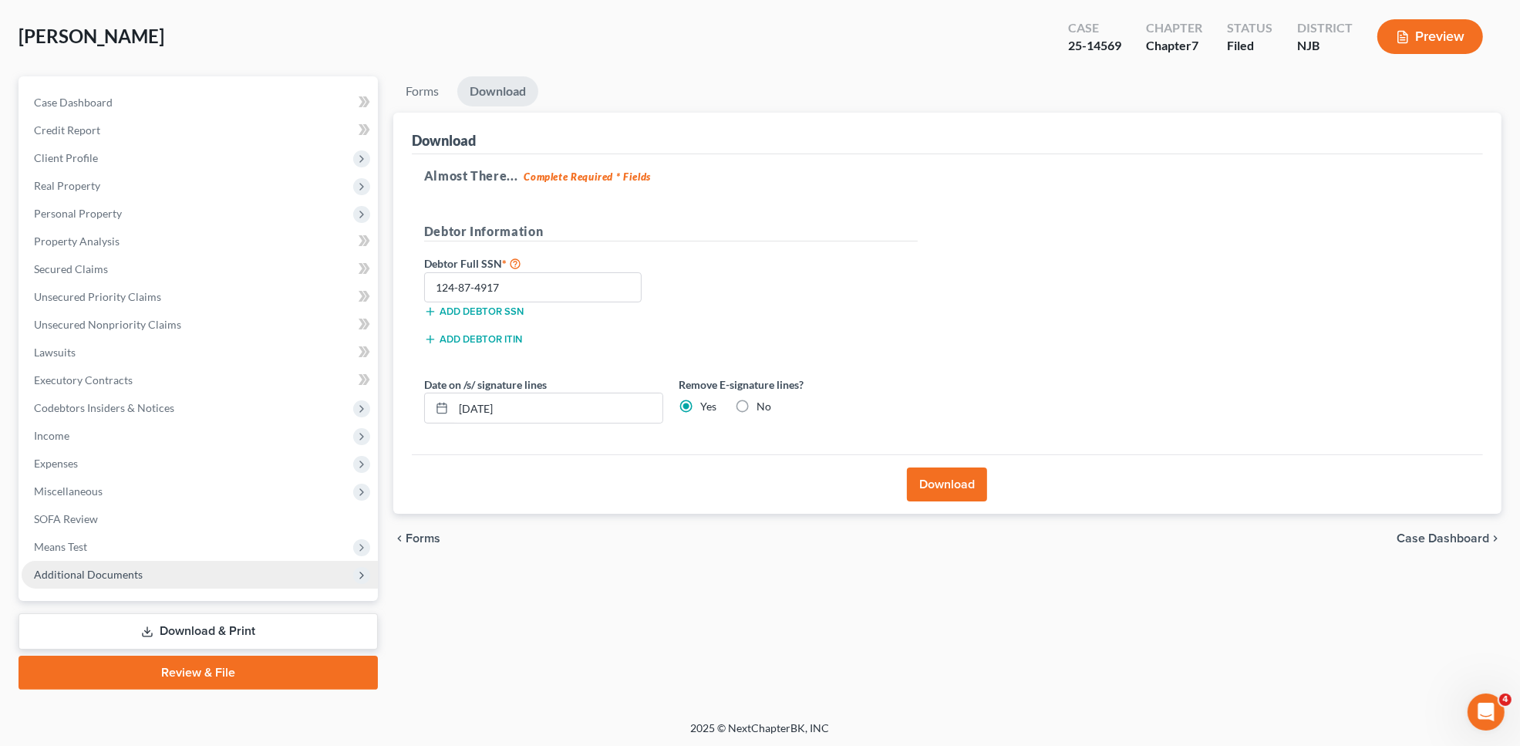
click at [206, 576] on span "Additional Documents" at bounding box center [200, 575] width 356 height 28
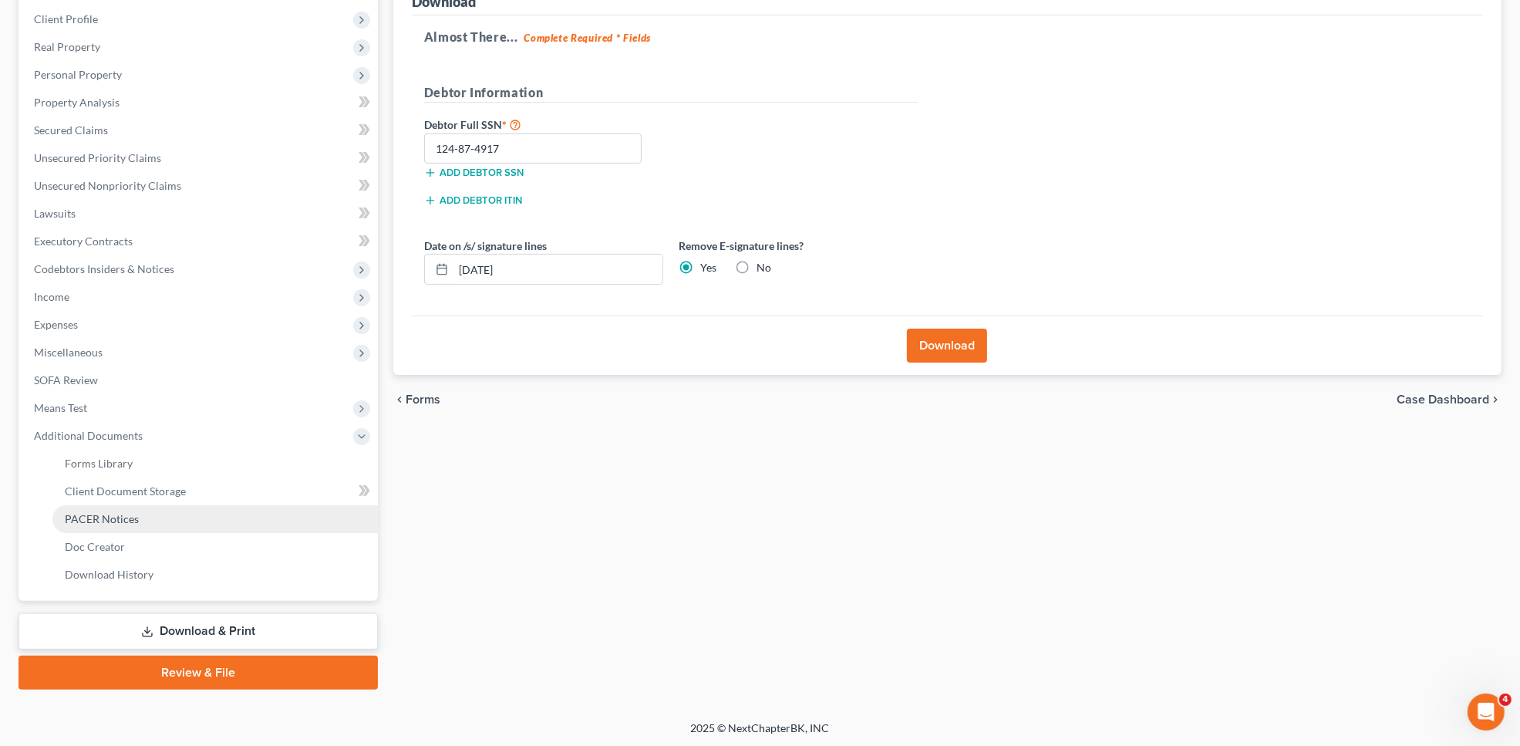
click at [191, 511] on link "PACER Notices" at bounding box center [215, 519] width 326 height 28
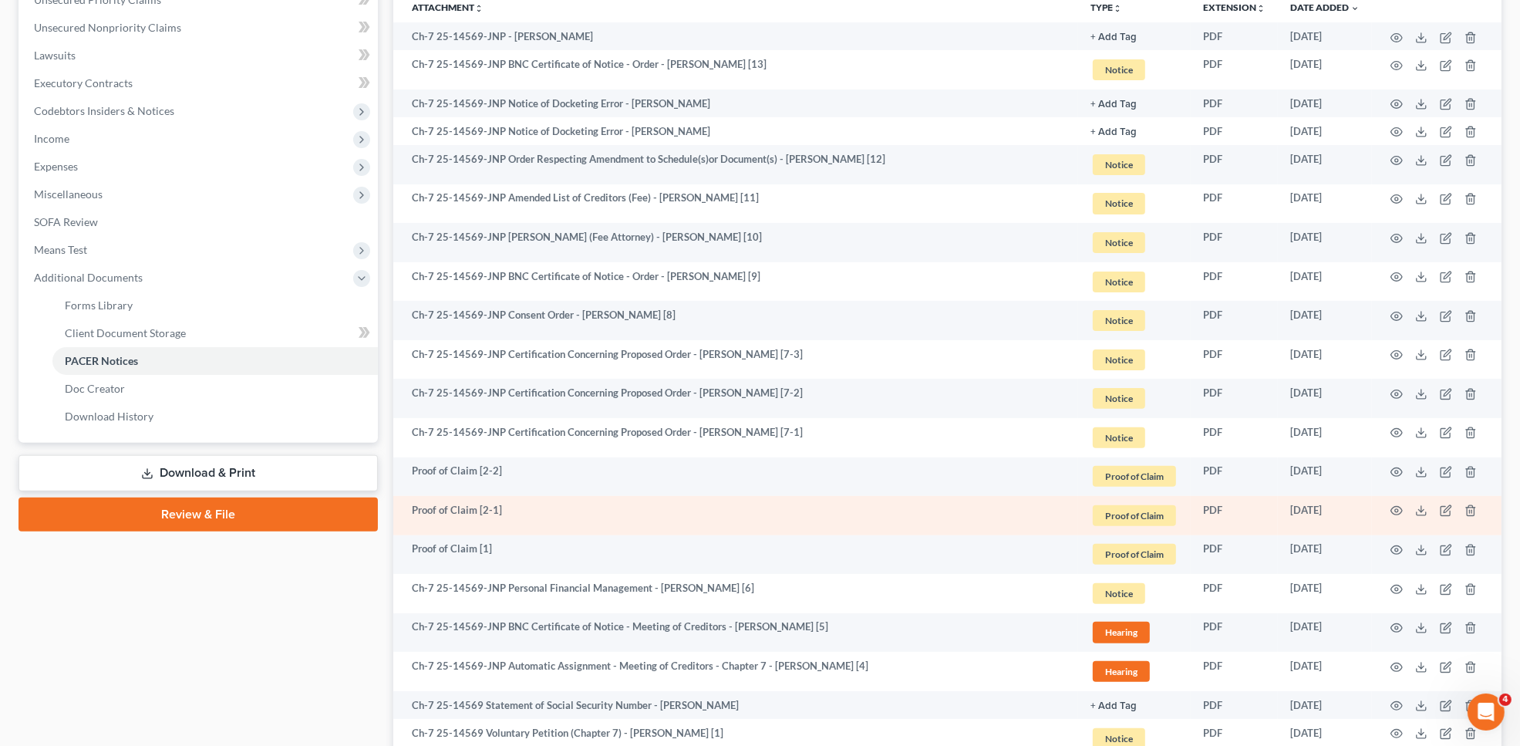
scroll to position [538, 0]
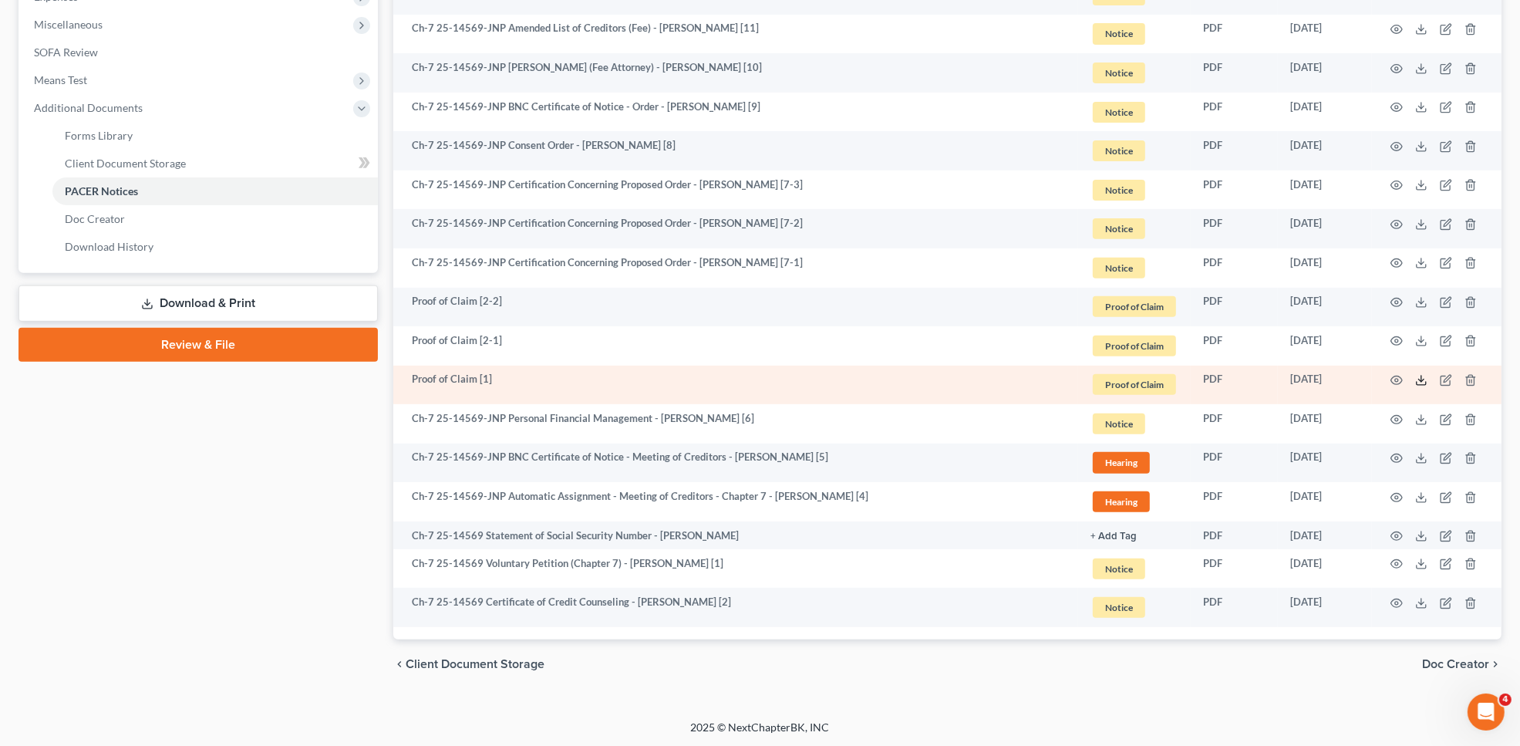
click at [1422, 378] on line at bounding box center [1422, 379] width 0 height 6
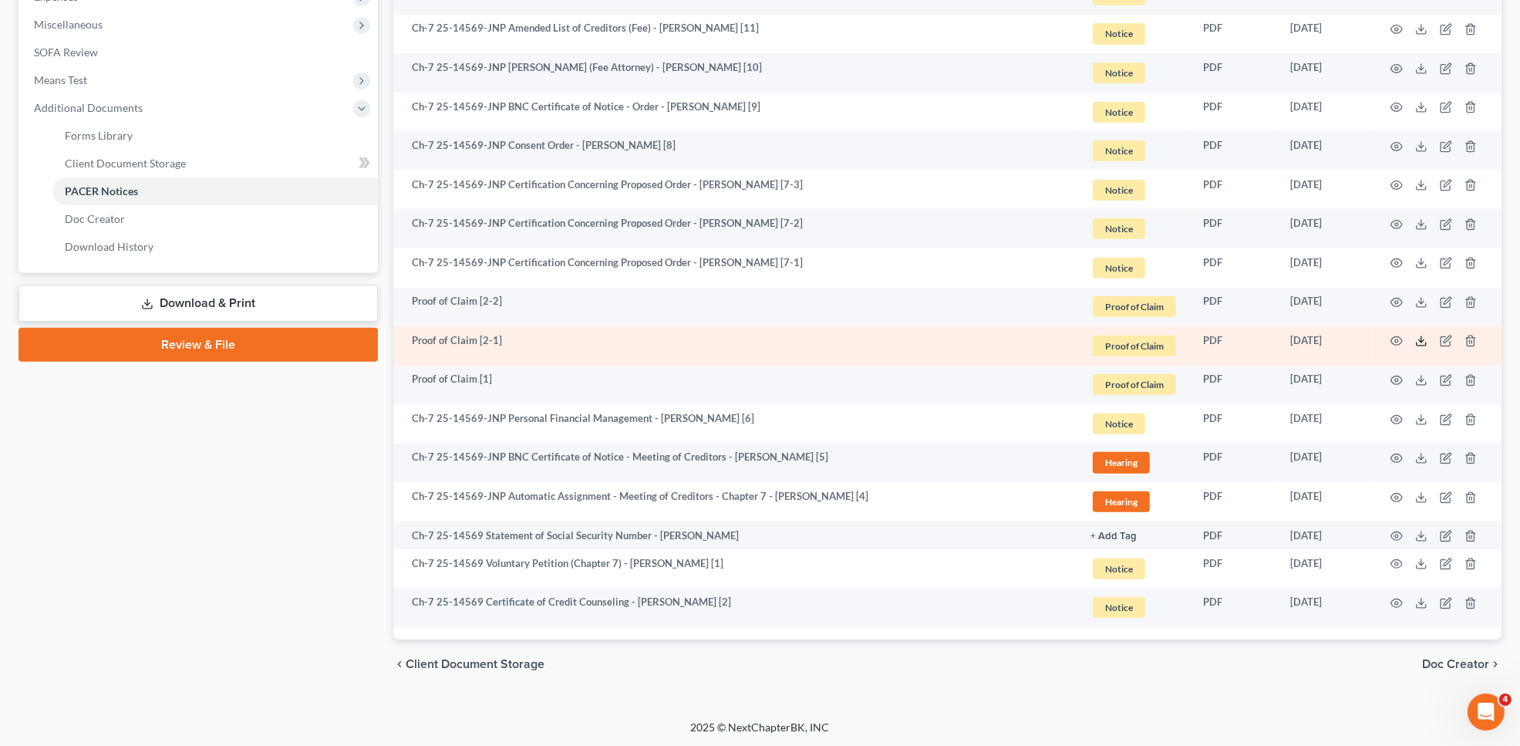
click at [1418, 337] on icon at bounding box center [1421, 341] width 12 height 12
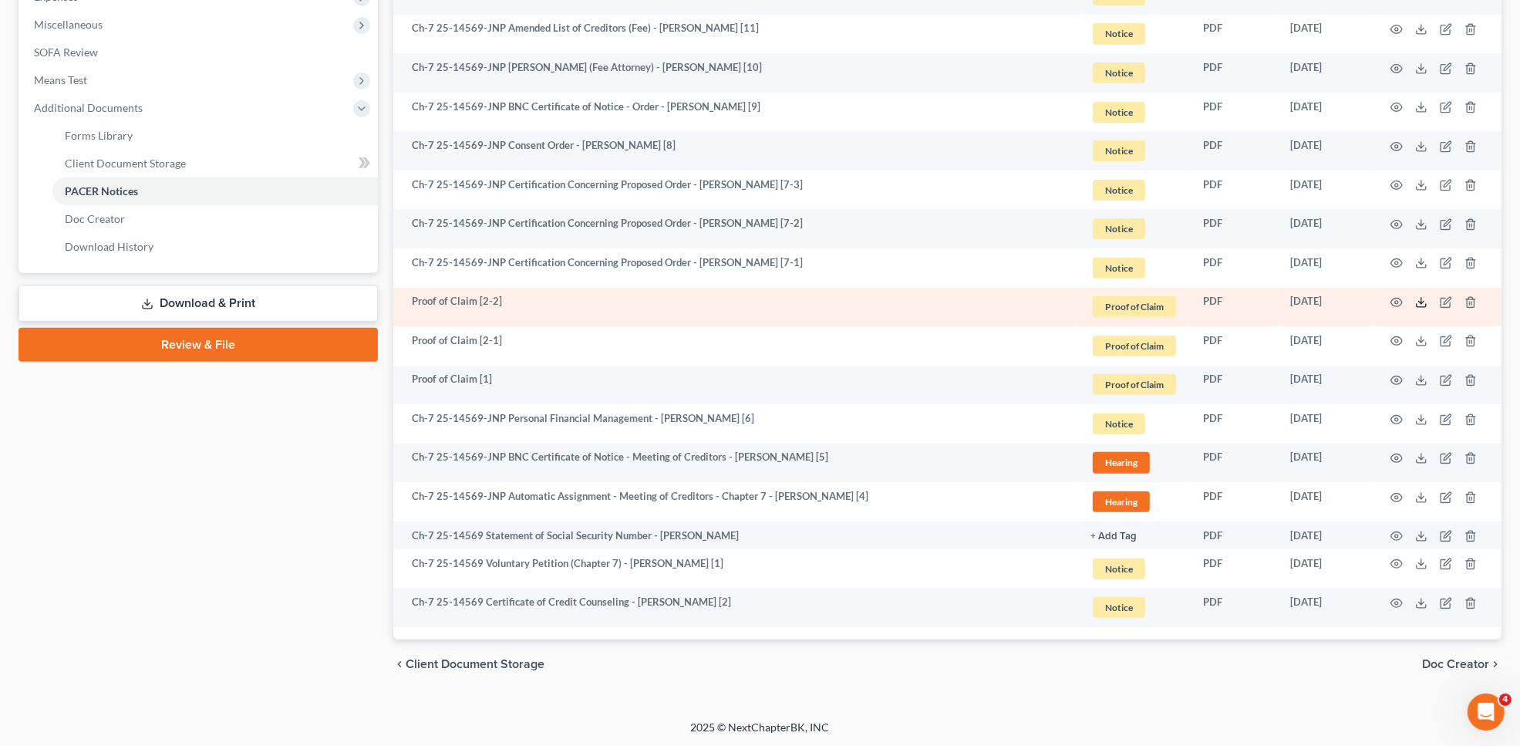
click at [1427, 301] on icon at bounding box center [1421, 302] width 12 height 12
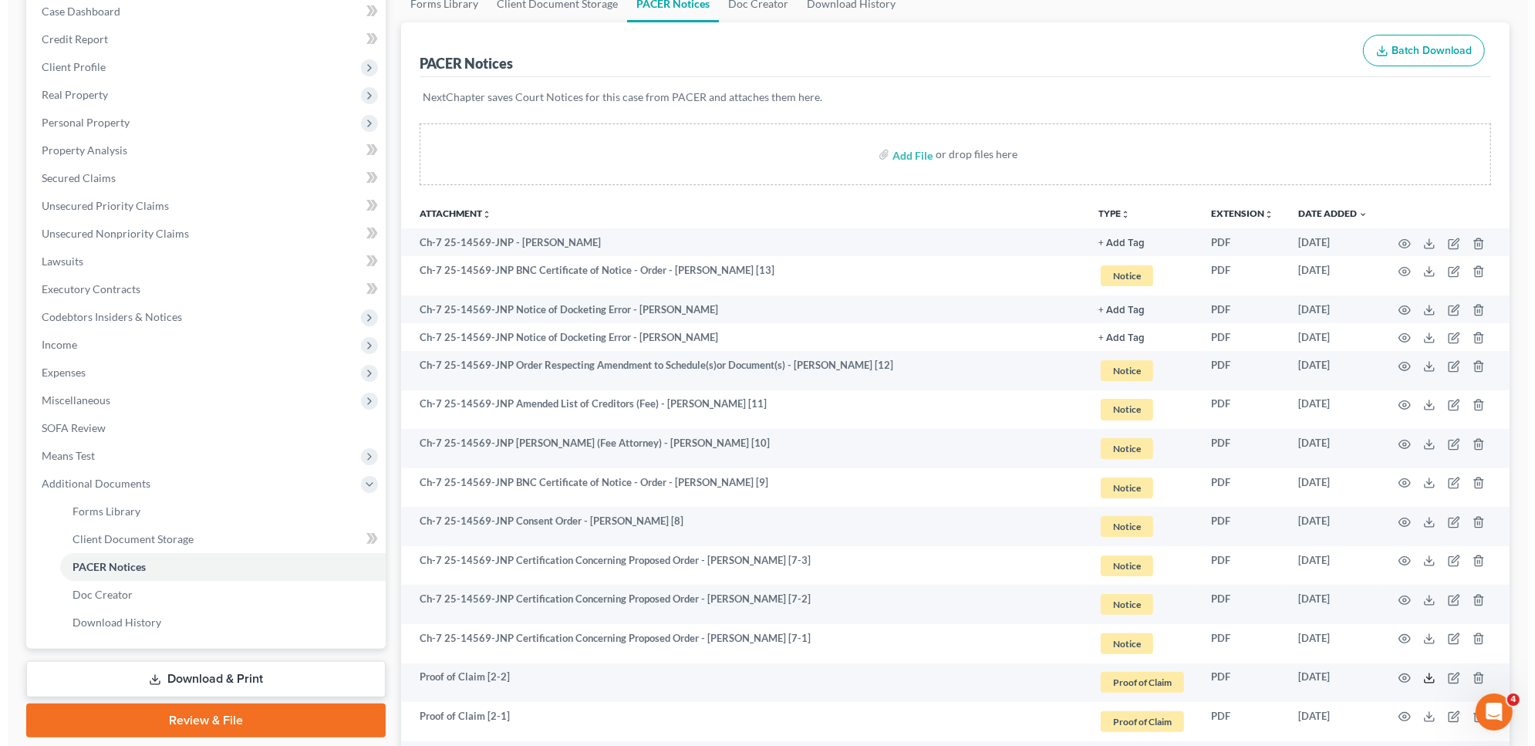
scroll to position [0, 0]
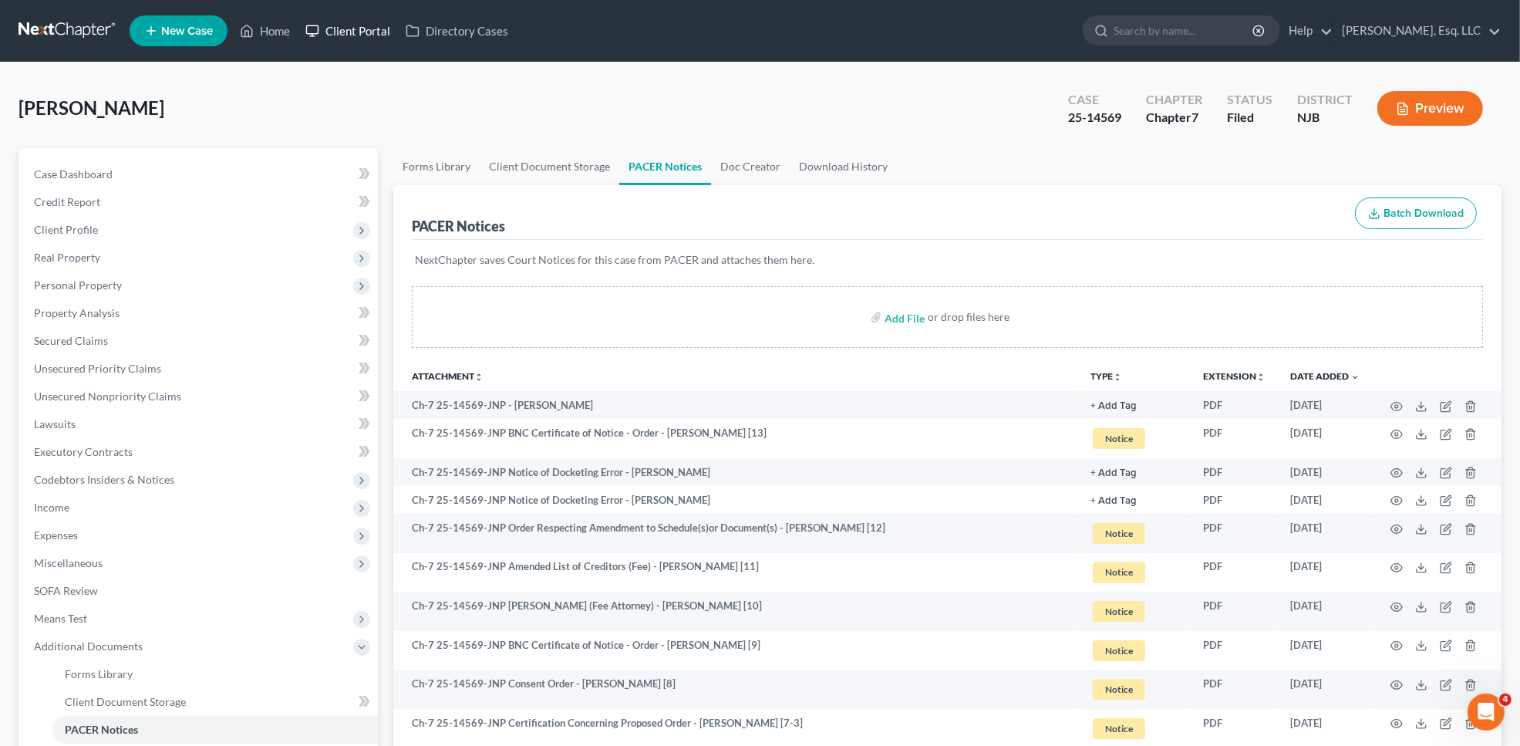
click at [351, 41] on link "Client Portal" at bounding box center [348, 31] width 100 height 28
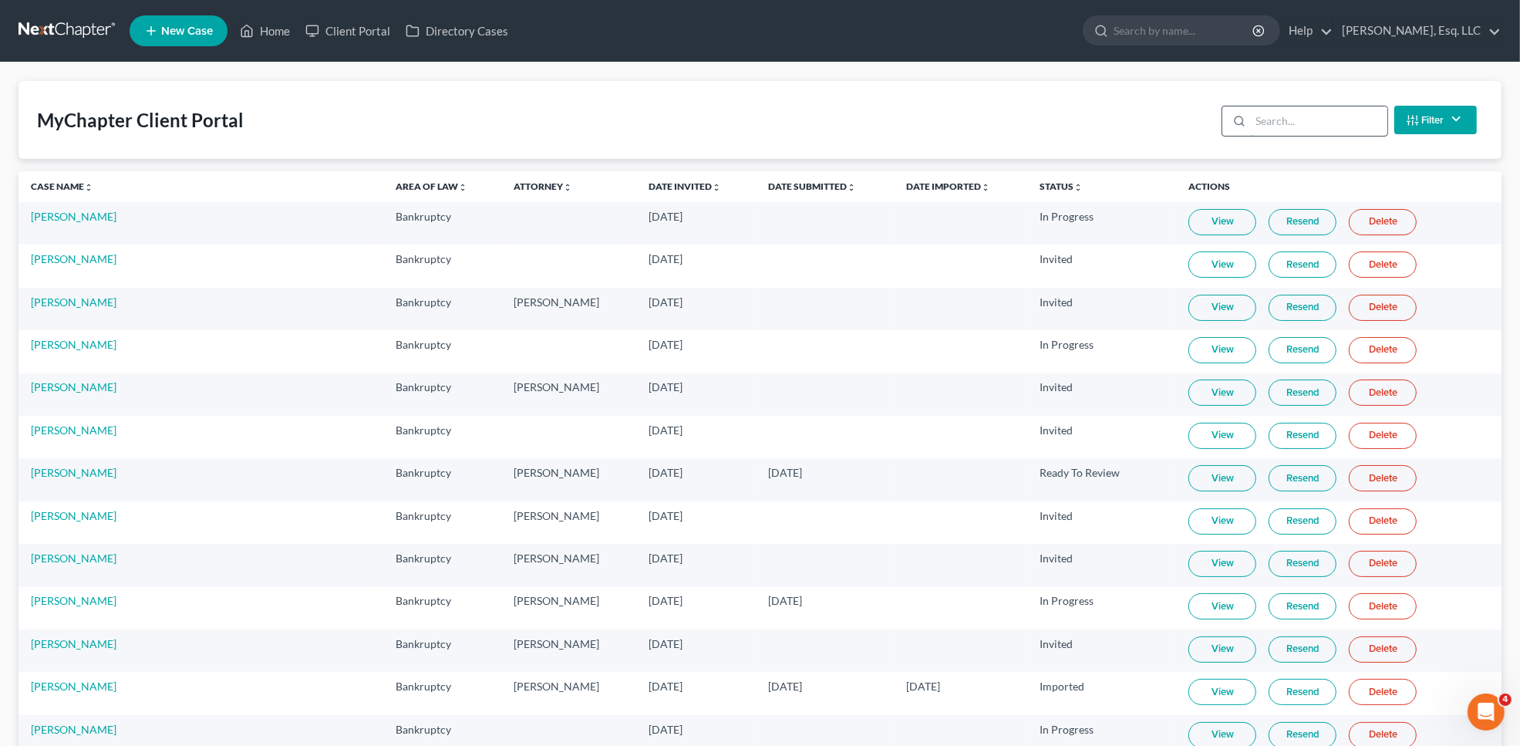
click at [1313, 125] on input "search" at bounding box center [1319, 120] width 137 height 29
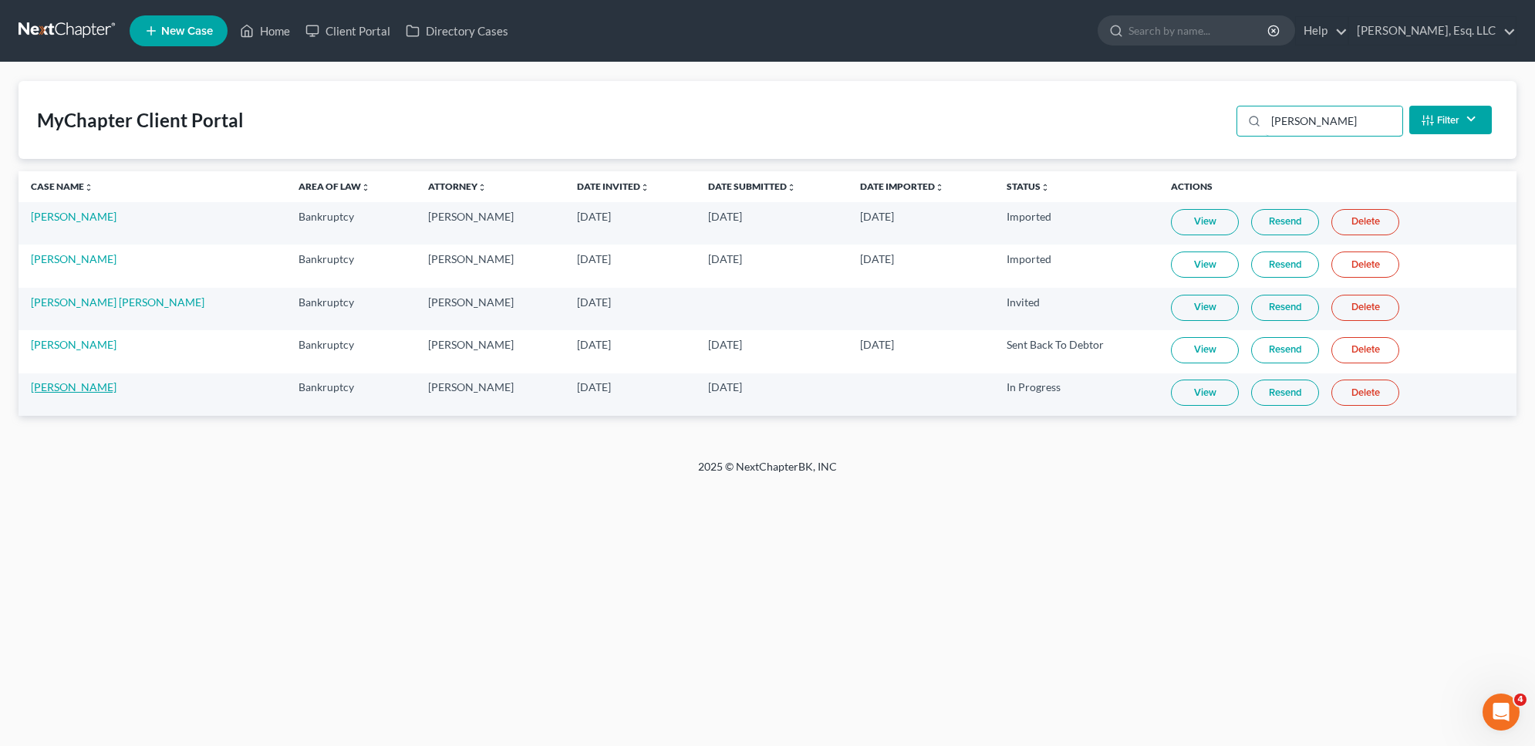
type input "[PERSON_NAME]"
click at [96, 393] on link "[PERSON_NAME]" at bounding box center [74, 386] width 86 height 13
select select "3"
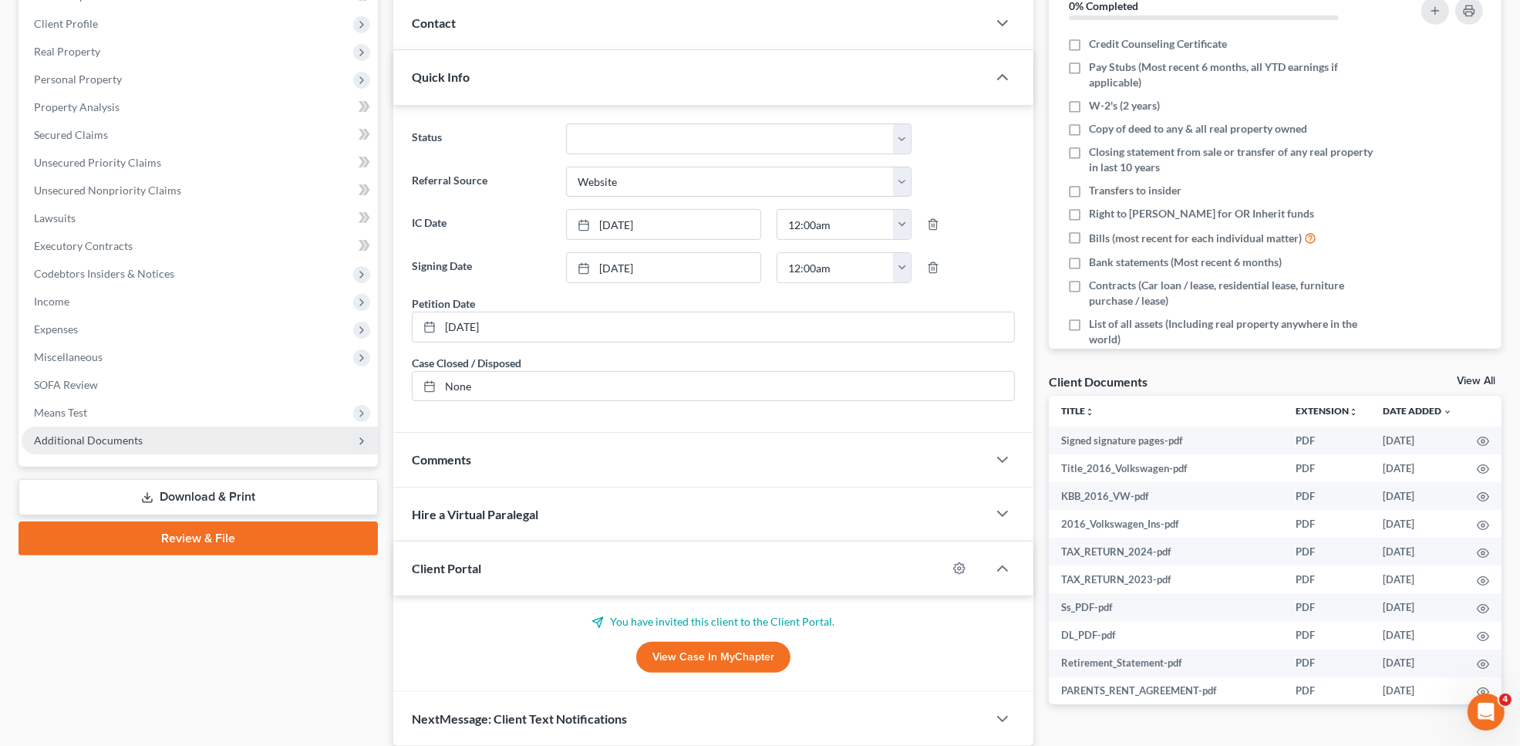
scroll to position [267, 0]
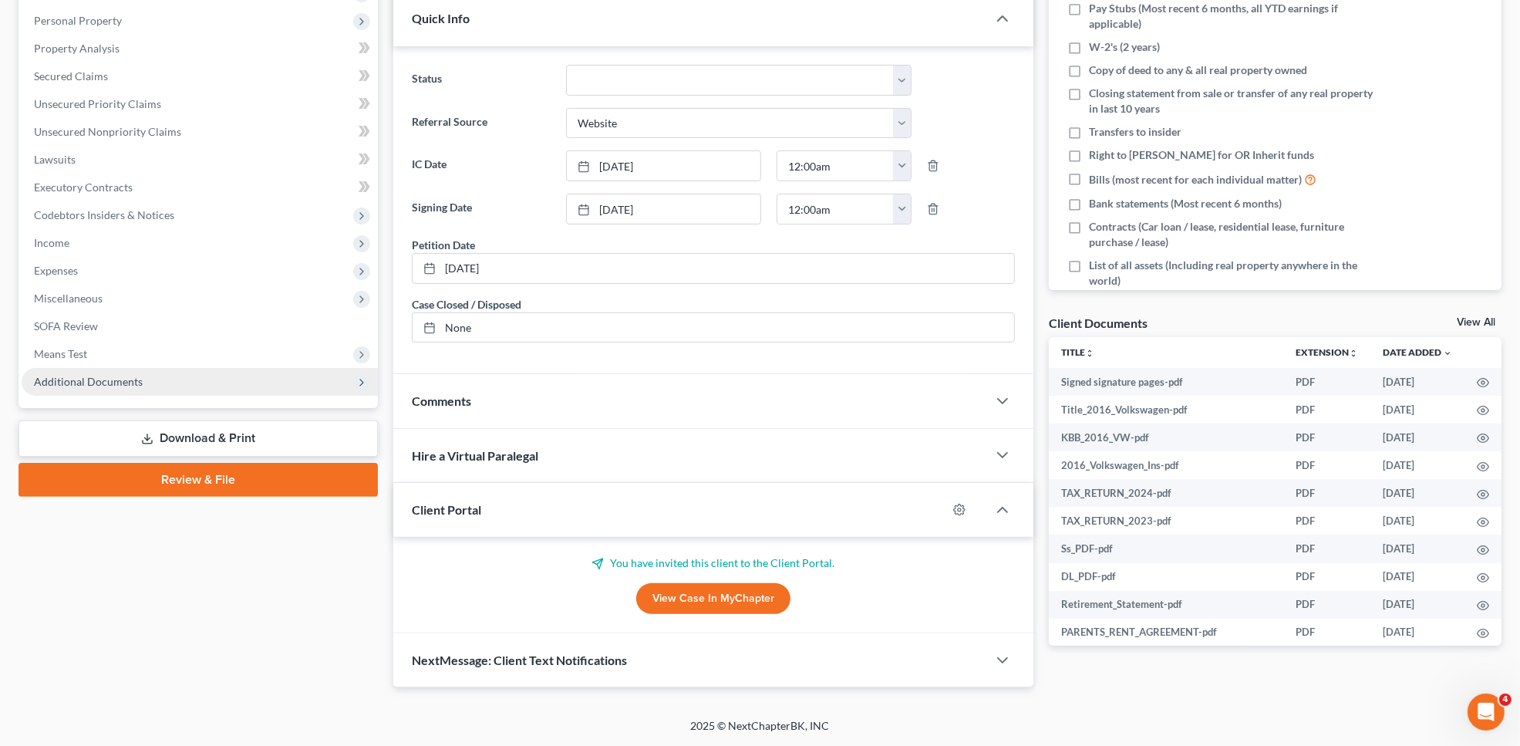
click at [121, 382] on span "Additional Documents" at bounding box center [88, 381] width 109 height 13
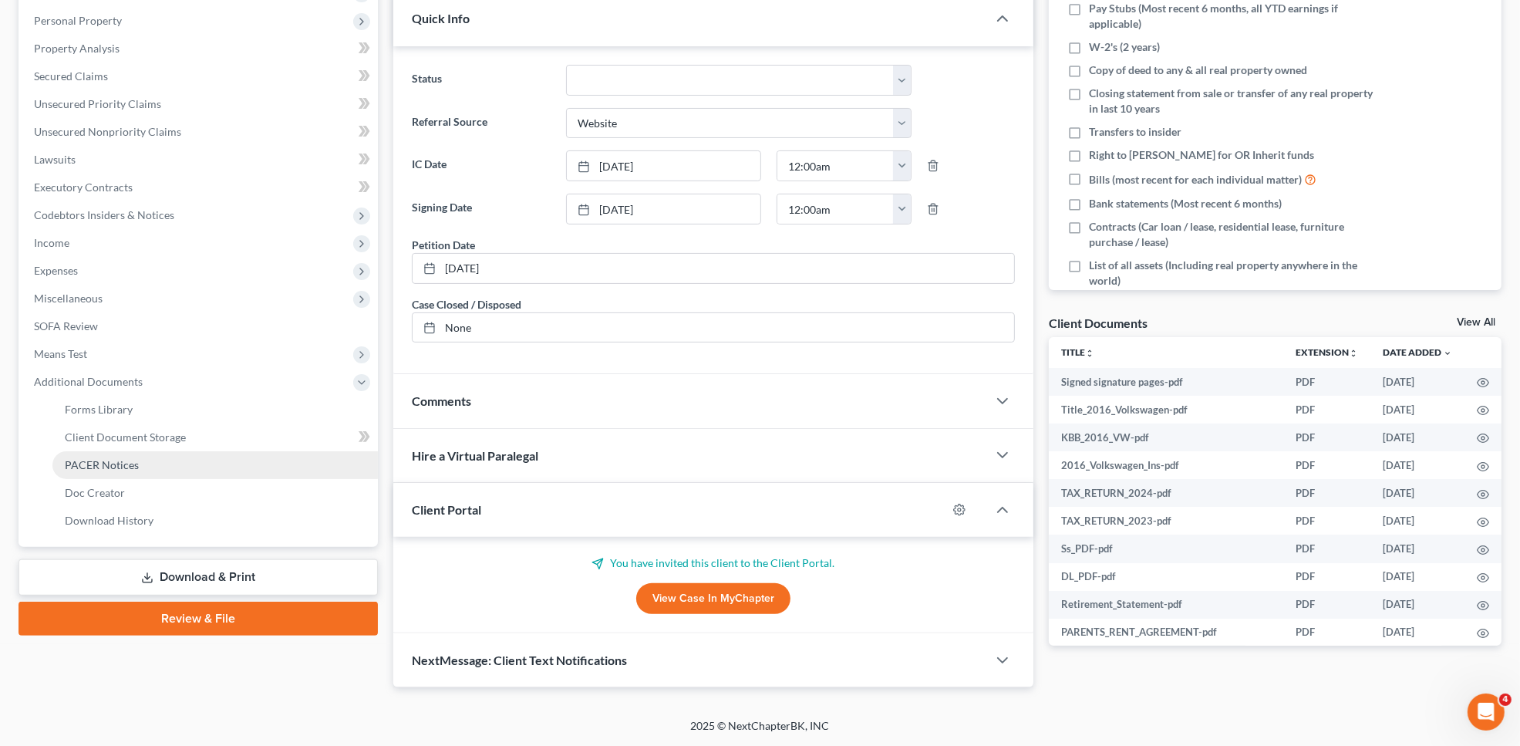
click at [160, 463] on link "PACER Notices" at bounding box center [215, 465] width 326 height 28
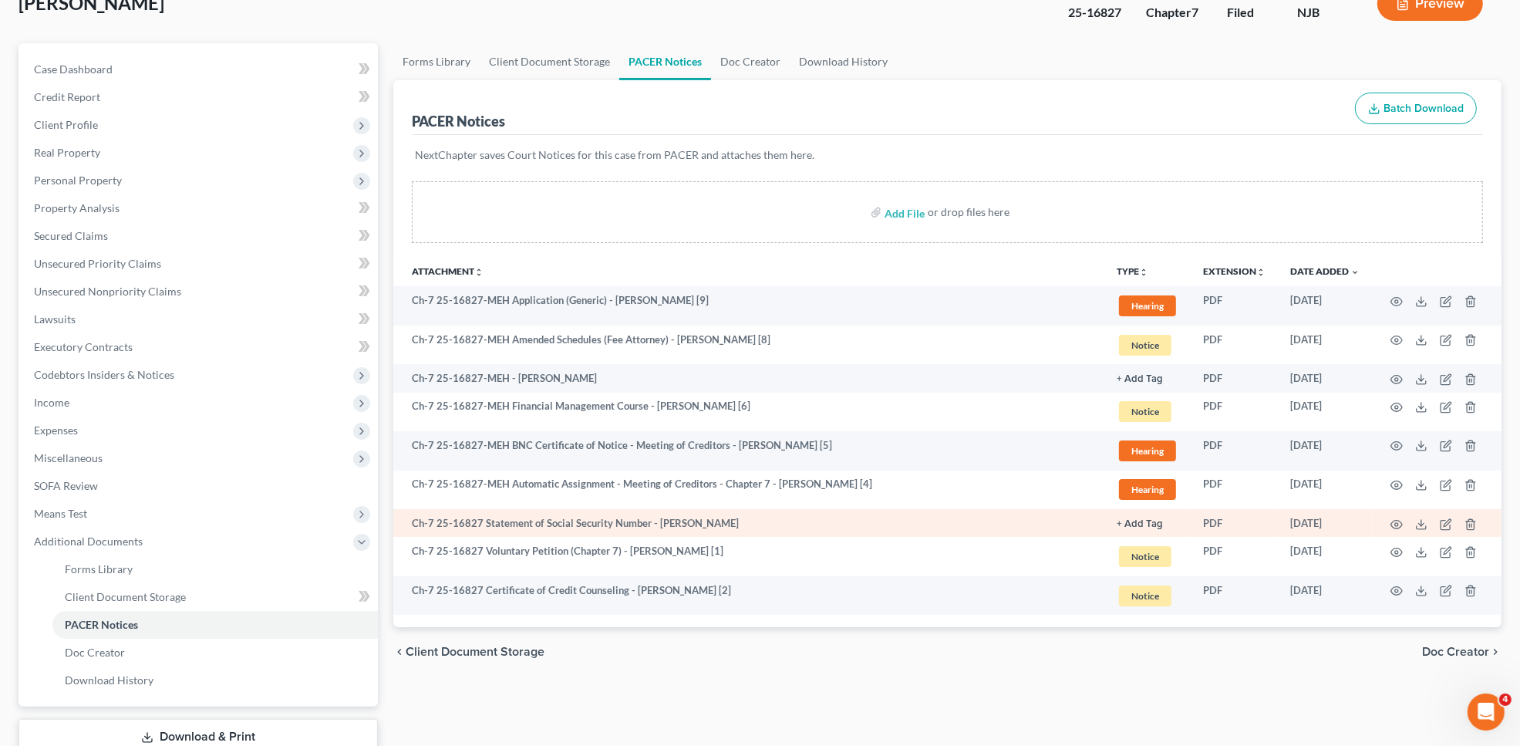
scroll to position [211, 0]
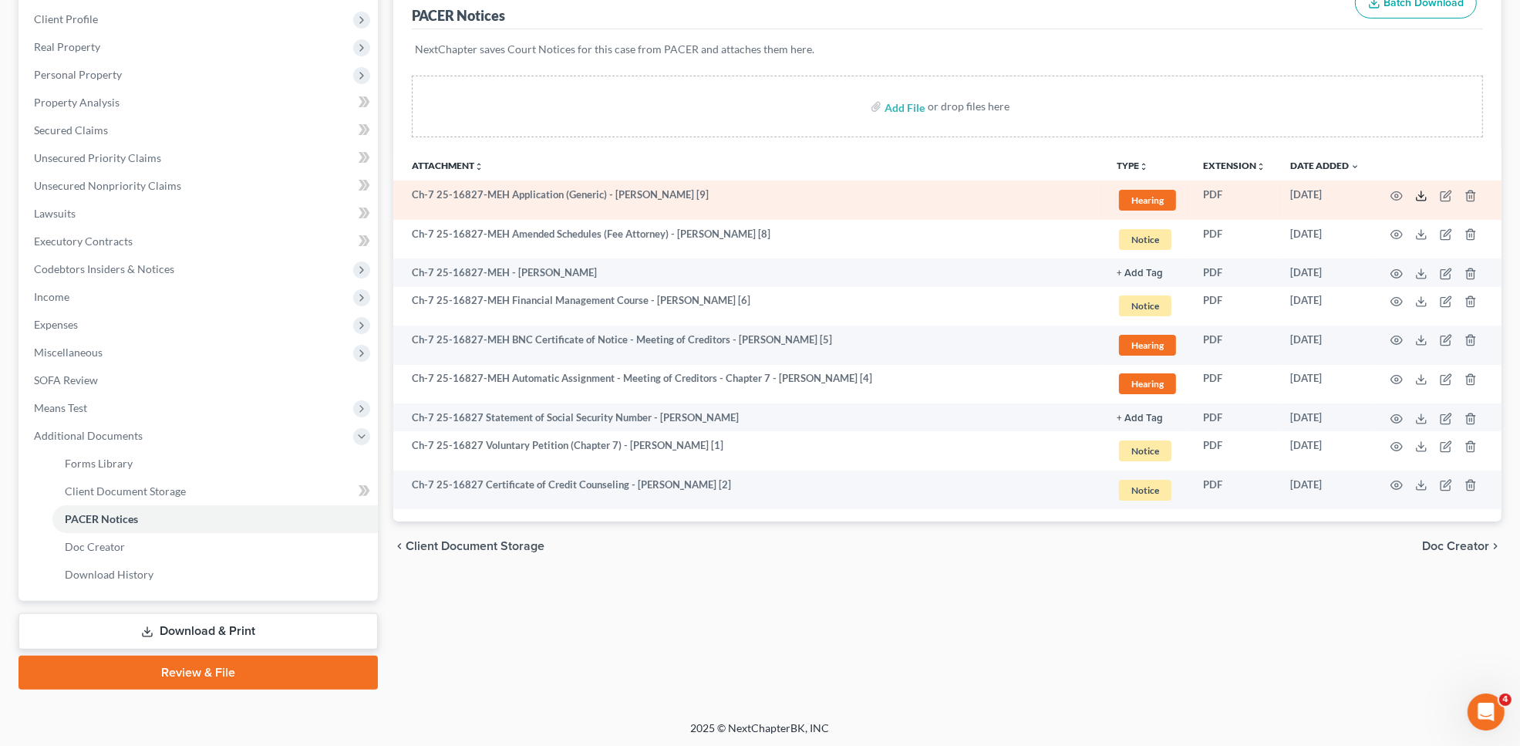
click at [1425, 191] on icon at bounding box center [1421, 196] width 12 height 12
